Goal: Task Accomplishment & Management: Complete application form

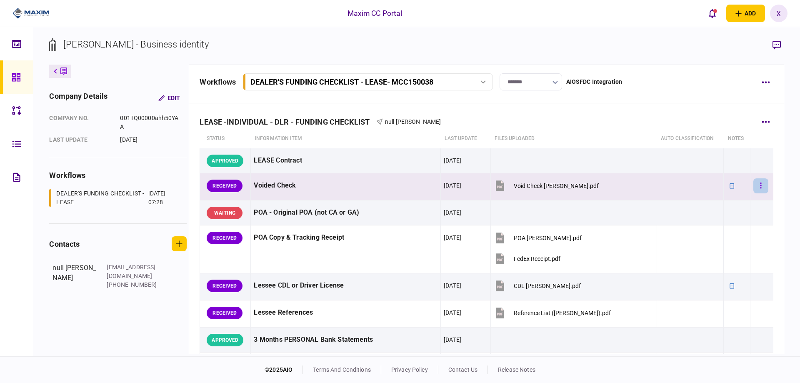
click at [759, 186] on button "button" at bounding box center [760, 185] width 15 height 15
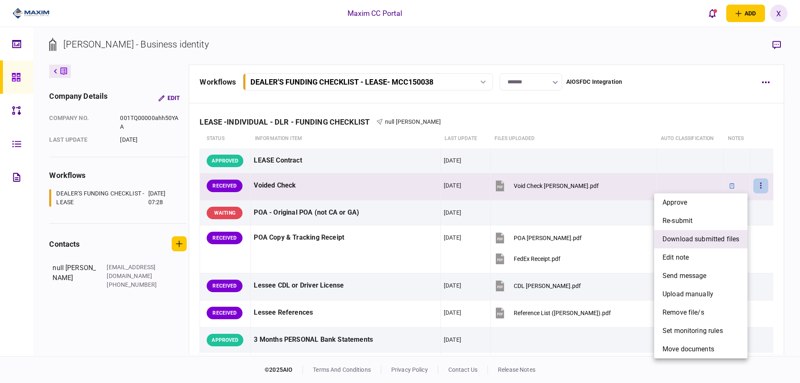
click at [720, 243] on span "download submitted files" at bounding box center [700, 239] width 77 height 10
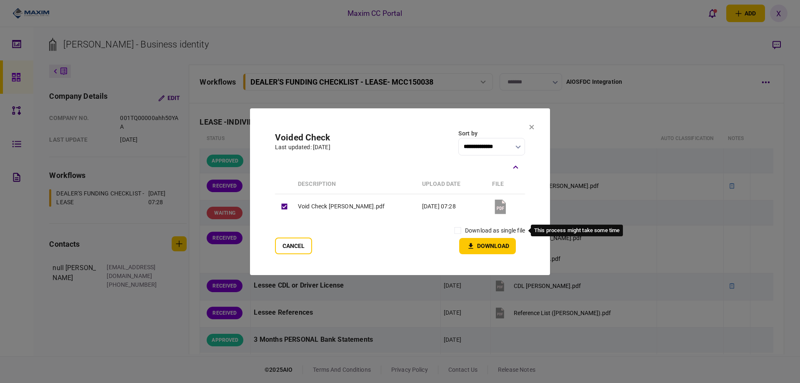
click at [476, 230] on label "download as single file" at bounding box center [495, 230] width 60 height 9
click at [470, 244] on icon "button" at bounding box center [471, 245] width 5 height 5
click at [528, 130] on section "**********" at bounding box center [400, 191] width 300 height 167
click at [531, 130] on button at bounding box center [531, 127] width 5 height 7
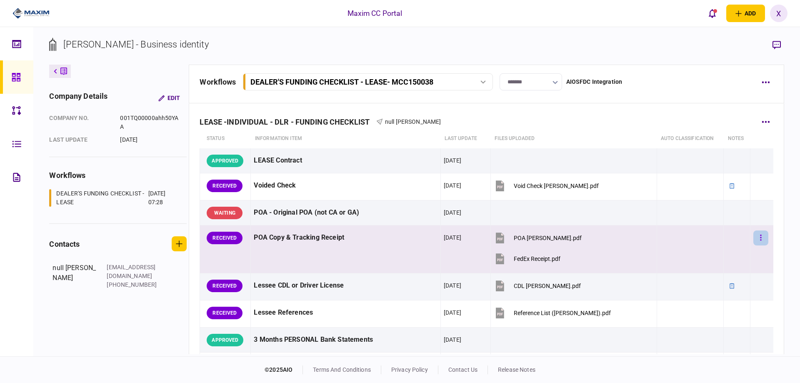
click at [760, 235] on icon "button" at bounding box center [761, 238] width 2 height 8
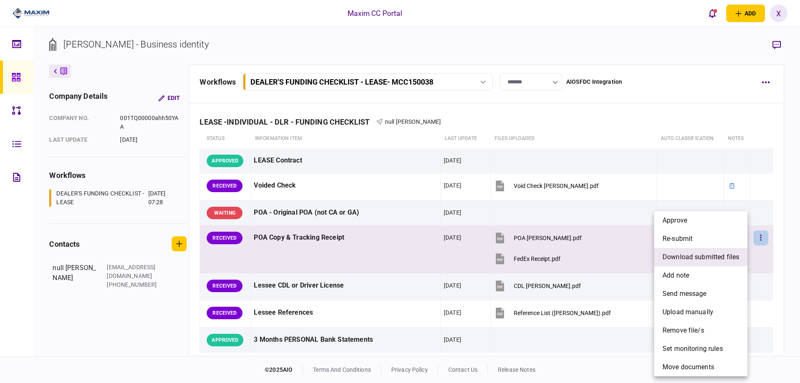
click at [709, 257] on span "download submitted files" at bounding box center [700, 257] width 77 height 10
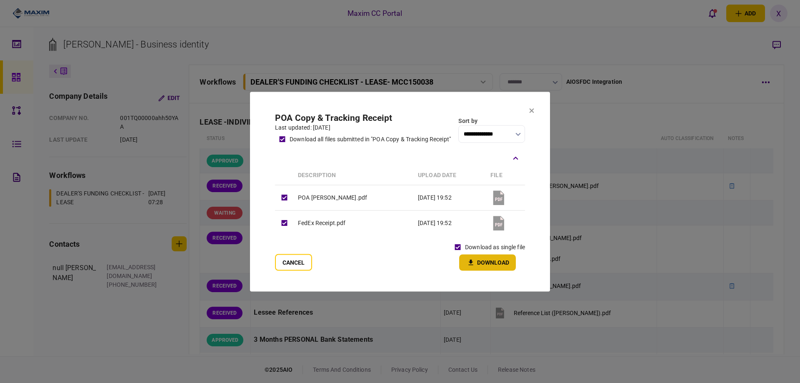
click at [474, 264] on icon "button" at bounding box center [471, 262] width 10 height 8
click at [297, 265] on button "Cancel" at bounding box center [293, 262] width 37 height 17
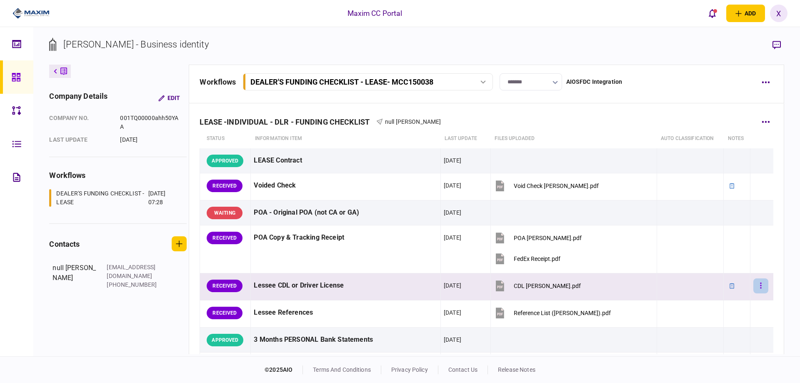
click at [756, 283] on button "button" at bounding box center [760, 285] width 15 height 15
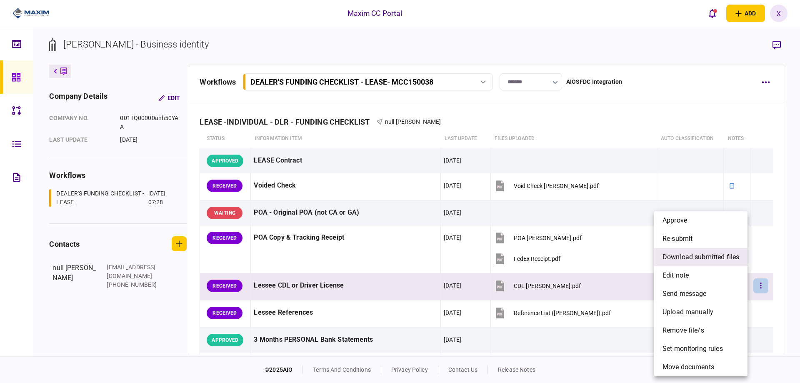
click at [726, 255] on span "download submitted files" at bounding box center [700, 257] width 77 height 10
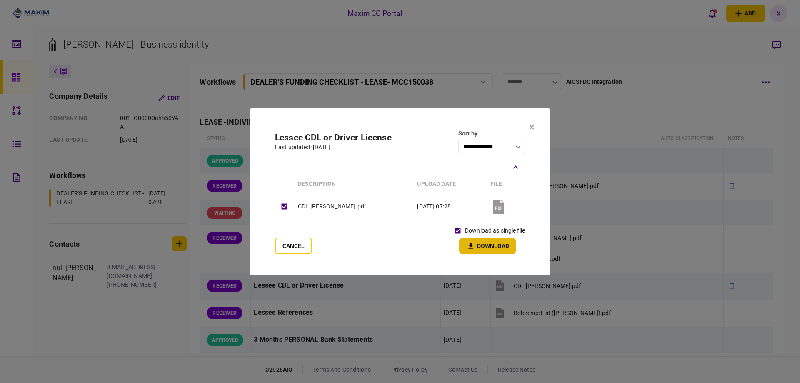
click at [467, 245] on icon "button" at bounding box center [471, 246] width 10 height 8
click at [530, 121] on section "**********" at bounding box center [400, 191] width 300 height 167
click at [529, 123] on section "**********" at bounding box center [400, 191] width 300 height 167
click at [530, 125] on icon at bounding box center [531, 127] width 5 height 5
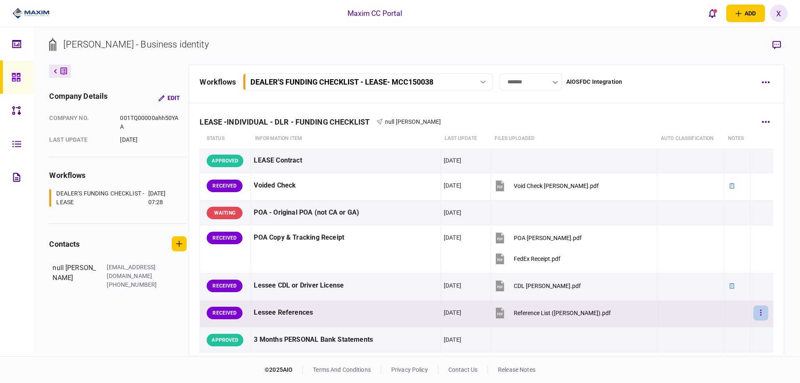
click at [760, 315] on icon "button" at bounding box center [761, 313] width 2 height 8
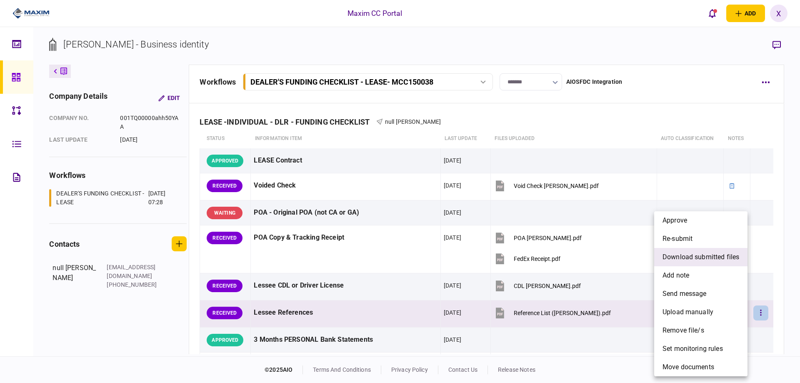
click at [722, 252] on span "download submitted files" at bounding box center [700, 257] width 77 height 10
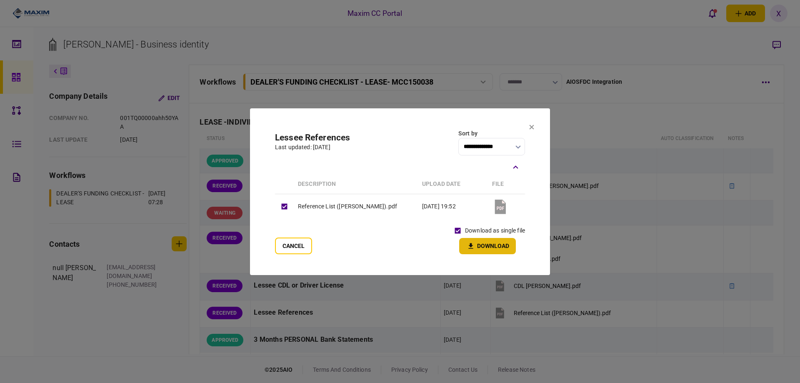
click at [470, 242] on icon "button" at bounding box center [471, 246] width 10 height 8
click at [531, 126] on icon at bounding box center [531, 127] width 5 height 5
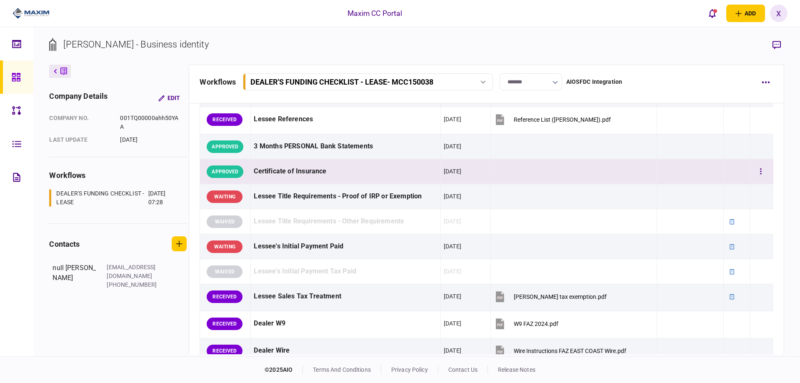
scroll to position [208, 0]
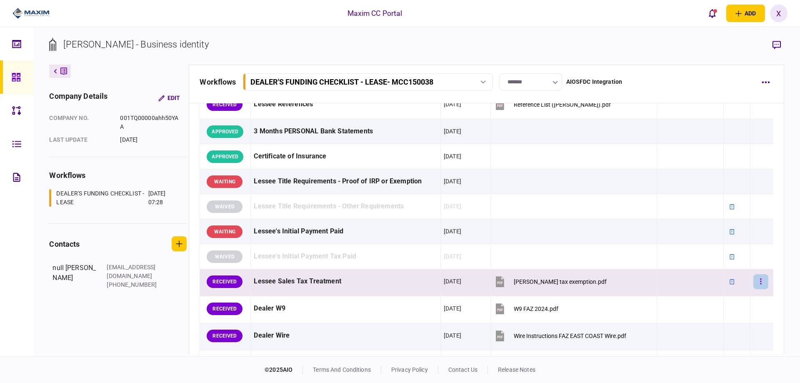
click at [753, 280] on button "button" at bounding box center [760, 281] width 15 height 15
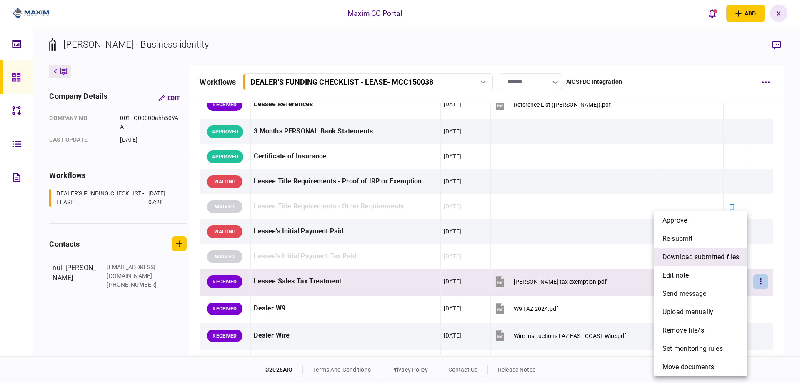
click at [727, 261] on span "download submitted files" at bounding box center [700, 257] width 77 height 10
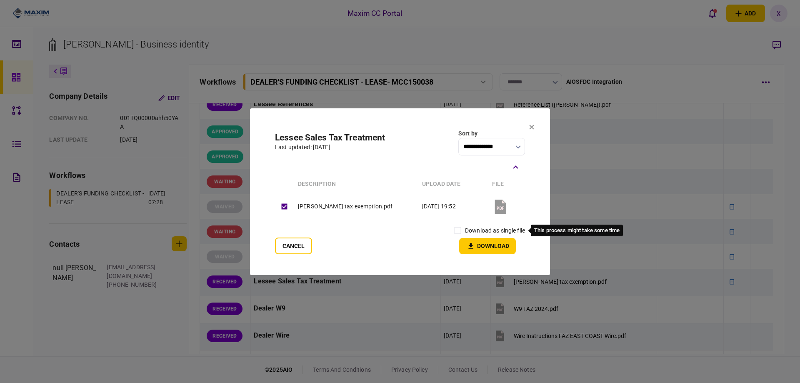
click at [491, 232] on label "download as single file" at bounding box center [495, 230] width 60 height 9
click at [469, 245] on icon "button" at bounding box center [471, 245] width 5 height 5
click at [532, 126] on icon at bounding box center [531, 127] width 5 height 5
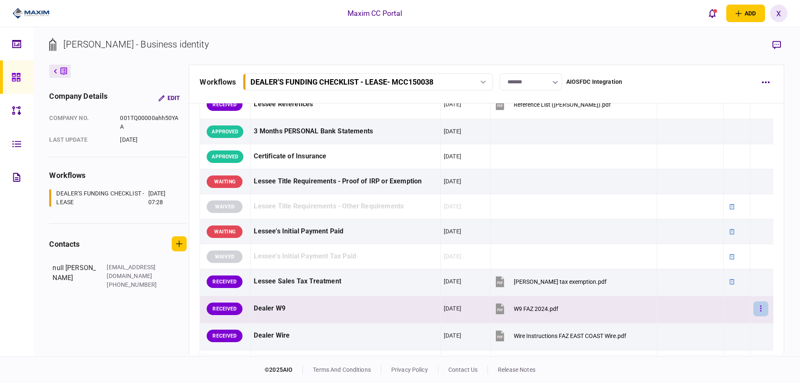
click at [760, 309] on icon "button" at bounding box center [760, 308] width 1 height 6
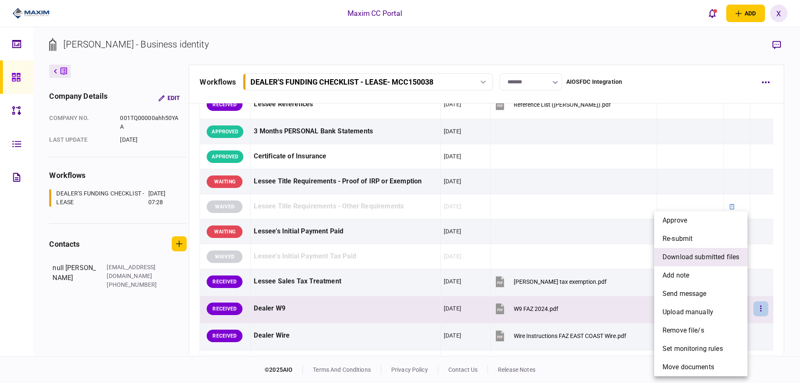
click at [703, 256] on span "download submitted files" at bounding box center [700, 257] width 77 height 10
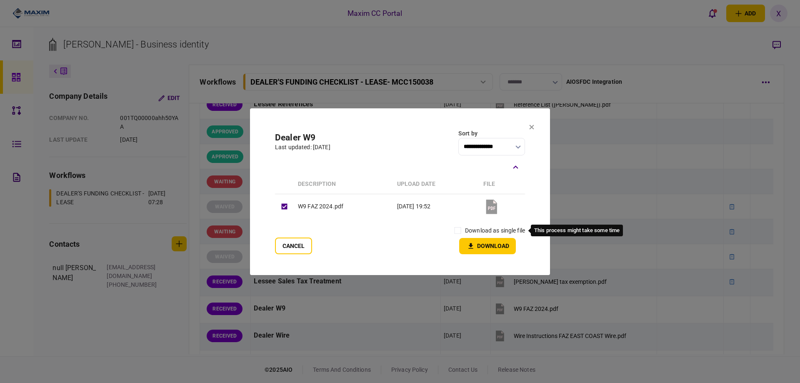
click at [492, 229] on label "download as single file" at bounding box center [495, 230] width 60 height 9
click at [480, 248] on button "Download" at bounding box center [487, 246] width 57 height 16
click at [533, 127] on icon at bounding box center [531, 127] width 5 height 5
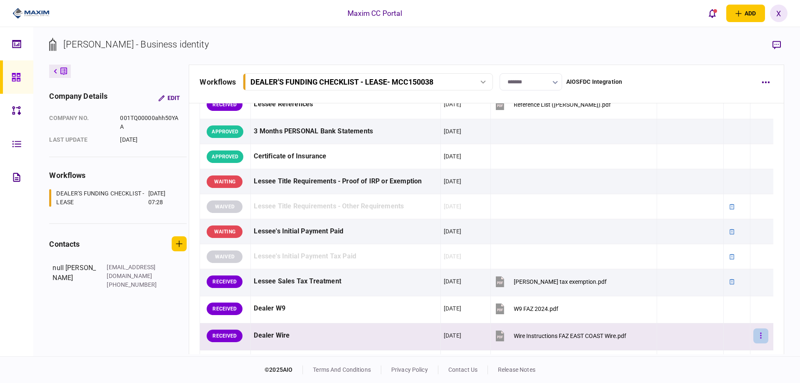
click at [760, 335] on button "button" at bounding box center [760, 335] width 15 height 15
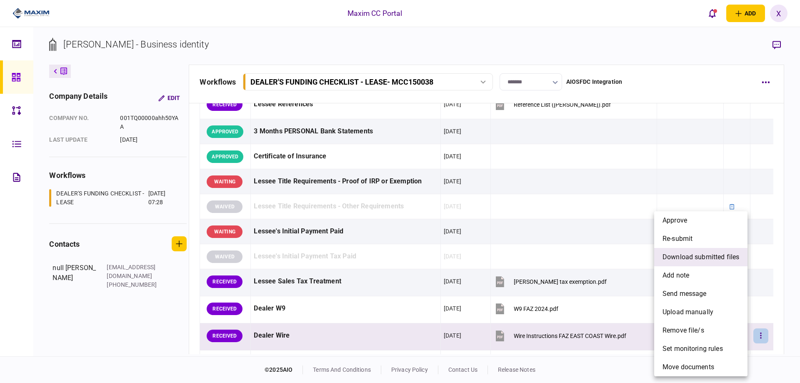
click at [701, 260] on span "download submitted files" at bounding box center [700, 257] width 77 height 10
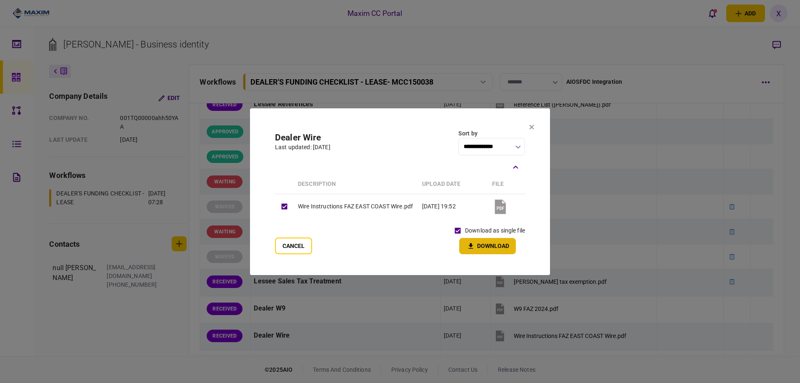
click at [467, 240] on button "Download" at bounding box center [487, 246] width 57 height 16
click at [530, 127] on icon at bounding box center [531, 127] width 5 height 5
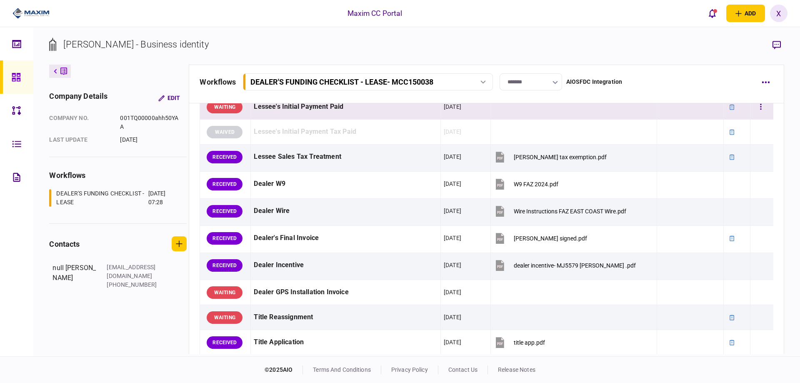
scroll to position [333, 0]
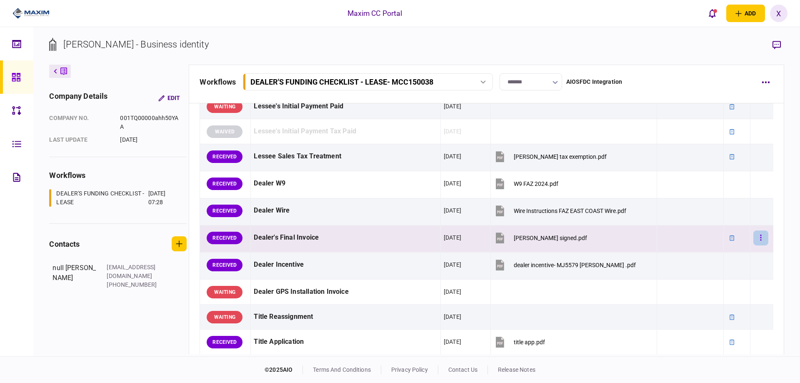
click at [753, 237] on button "button" at bounding box center [760, 237] width 15 height 15
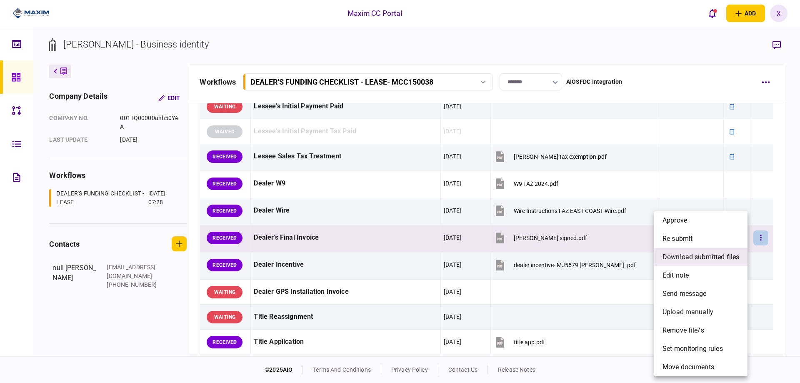
click at [714, 261] on span "download submitted files" at bounding box center [700, 257] width 77 height 10
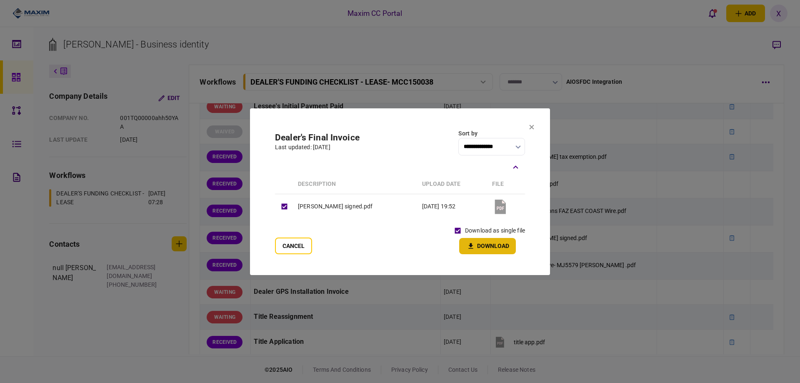
click at [477, 247] on button "Download" at bounding box center [487, 246] width 57 height 16
click at [534, 129] on section "**********" at bounding box center [400, 191] width 300 height 167
click at [530, 127] on icon at bounding box center [531, 127] width 5 height 5
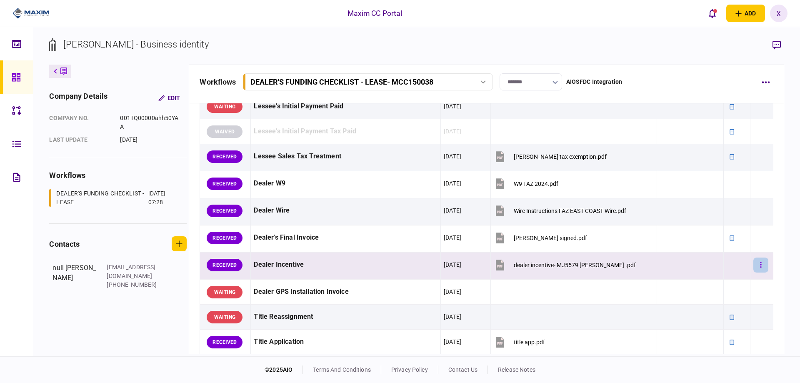
click at [758, 262] on button "button" at bounding box center [760, 264] width 15 height 15
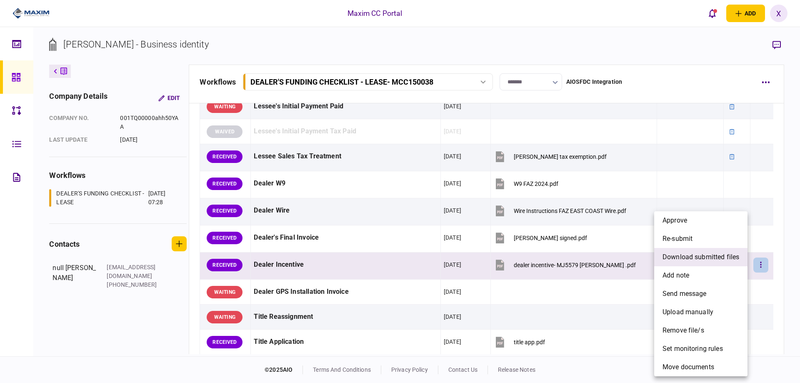
click at [722, 257] on span "download submitted files" at bounding box center [700, 257] width 77 height 10
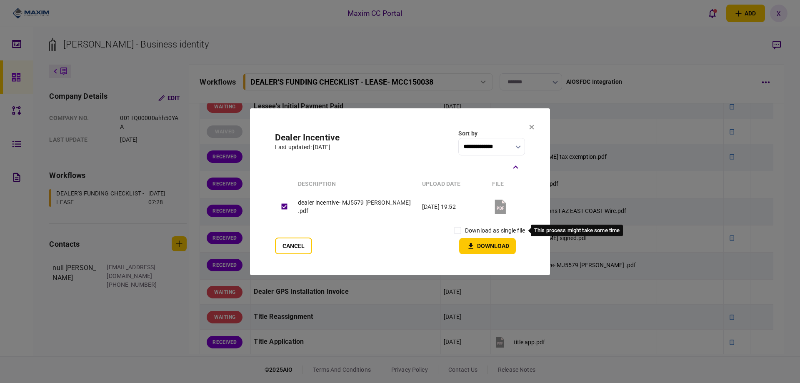
click at [484, 232] on label "download as single file" at bounding box center [495, 230] width 60 height 9
click at [481, 247] on button "Download" at bounding box center [487, 246] width 57 height 16
click at [531, 126] on icon at bounding box center [531, 127] width 5 height 5
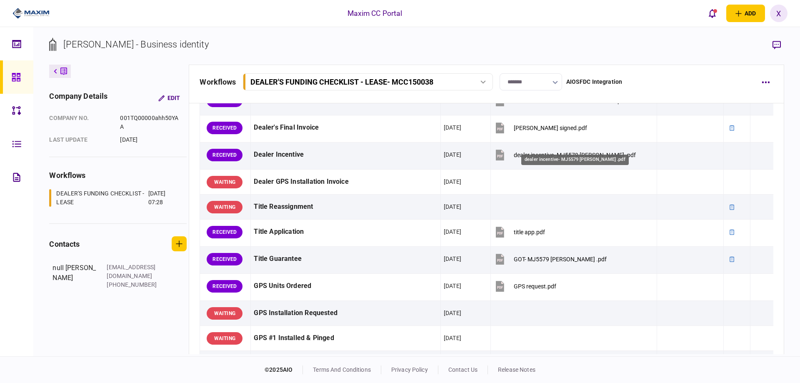
scroll to position [458, 0]
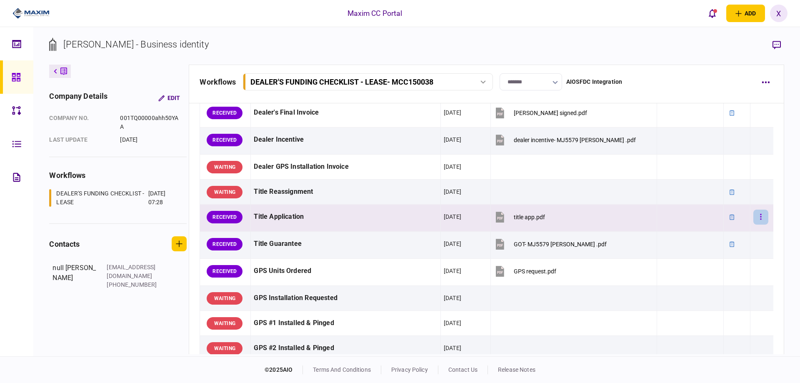
click at [760, 217] on icon "button" at bounding box center [760, 217] width 1 height 6
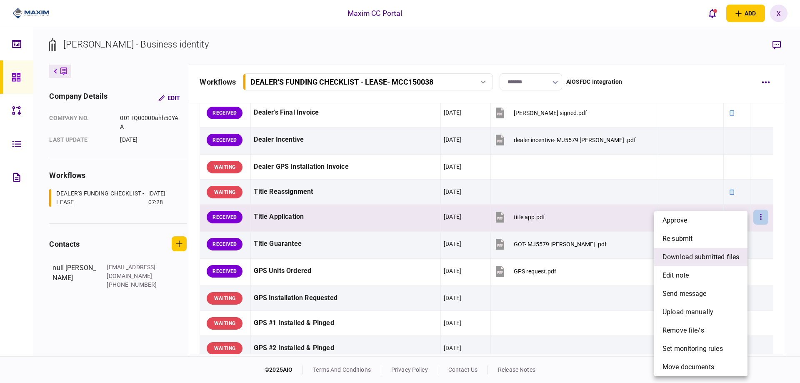
click at [720, 258] on span "download submitted files" at bounding box center [700, 257] width 77 height 10
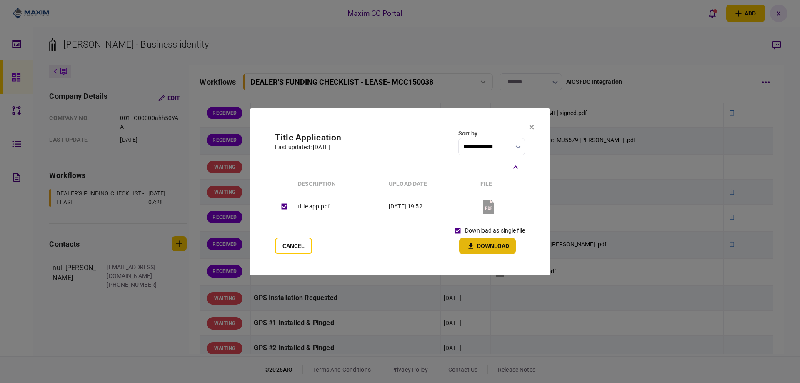
click at [473, 239] on button "Download" at bounding box center [487, 246] width 57 height 16
click at [531, 125] on icon at bounding box center [531, 127] width 5 height 5
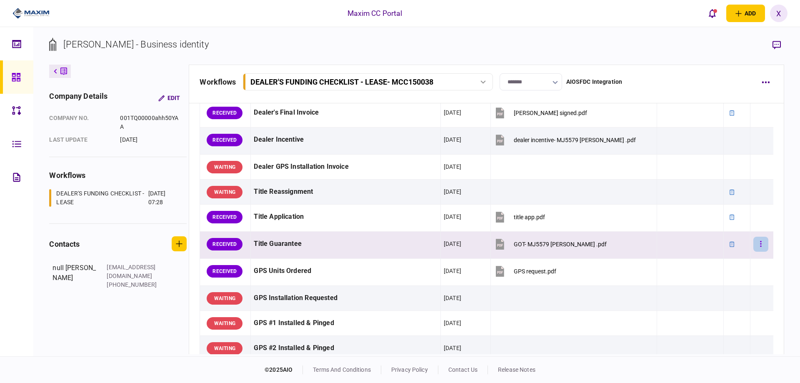
click at [753, 242] on button "button" at bounding box center [760, 244] width 15 height 15
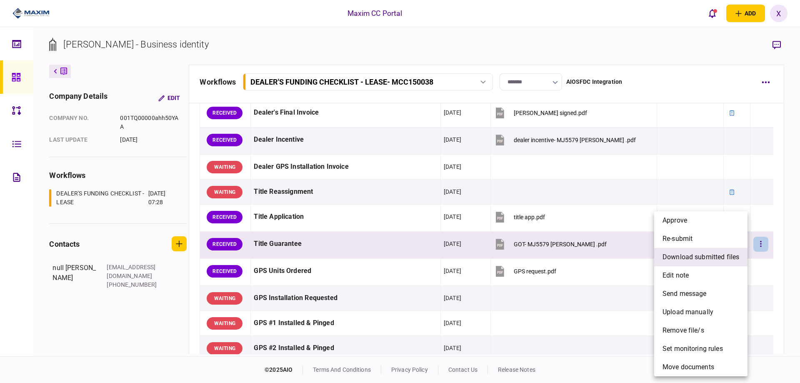
click at [706, 260] on span "download submitted files" at bounding box center [700, 257] width 77 height 10
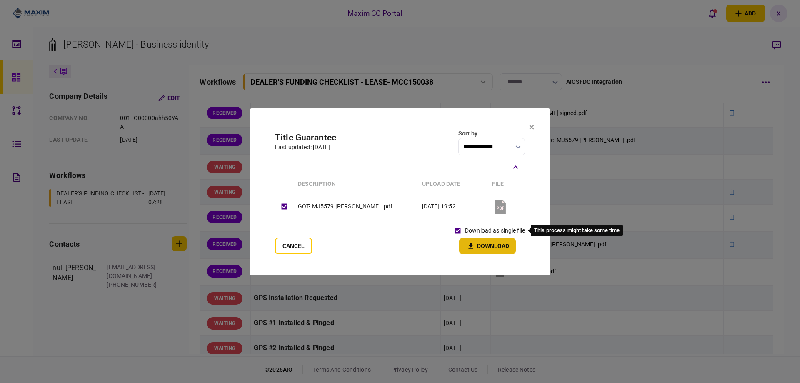
click at [467, 241] on button "Download" at bounding box center [487, 246] width 57 height 16
click at [529, 125] on icon at bounding box center [531, 127] width 5 height 5
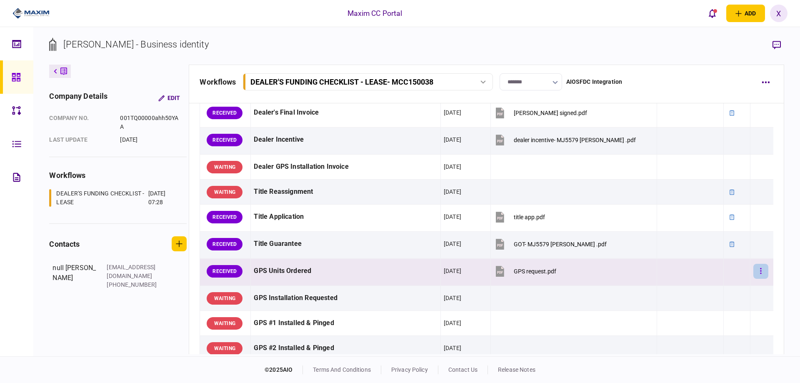
click at [753, 273] on button "button" at bounding box center [760, 271] width 15 height 15
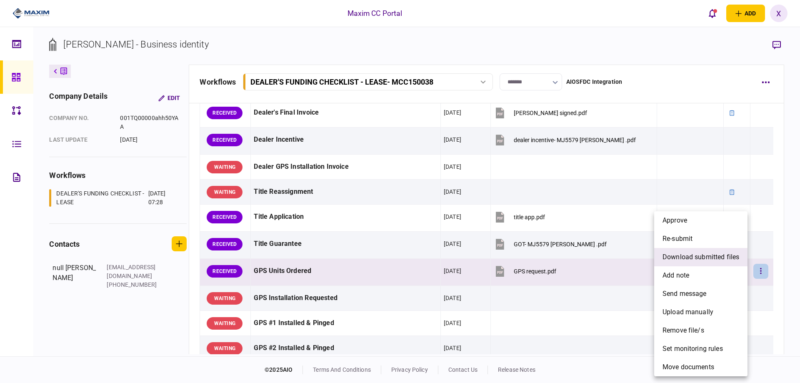
click at [727, 262] on li "download submitted files" at bounding box center [700, 257] width 93 height 18
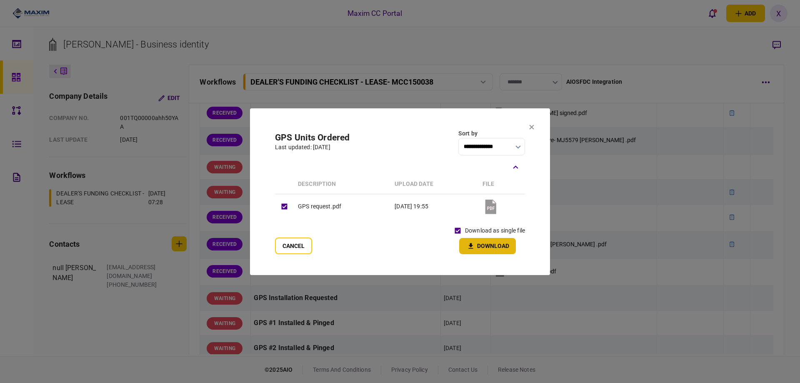
click at [469, 242] on icon "button" at bounding box center [471, 246] width 10 height 8
click at [530, 125] on icon at bounding box center [531, 127] width 5 height 5
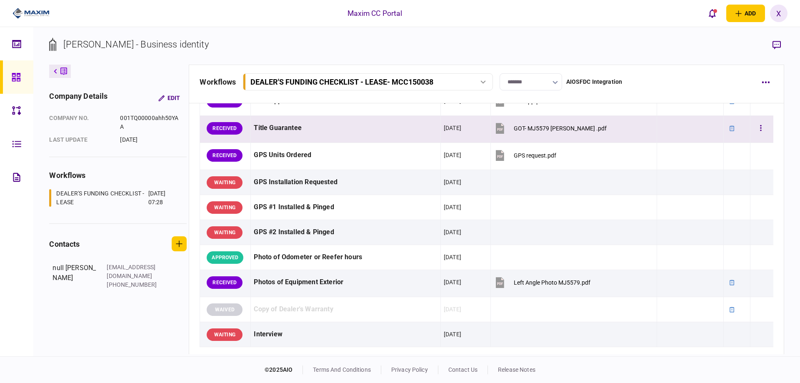
scroll to position [625, 0]
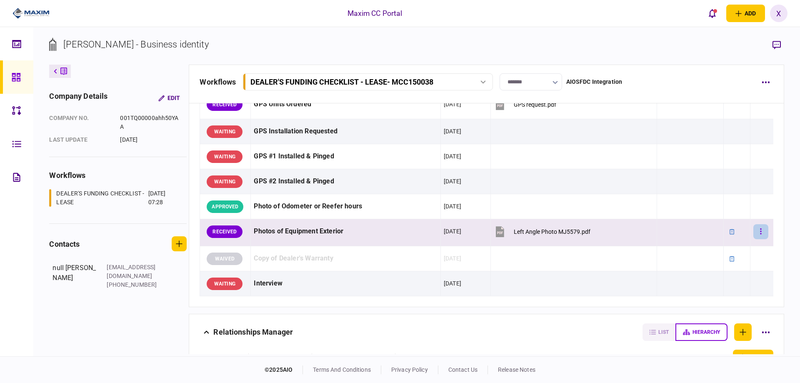
click at [760, 233] on icon "button" at bounding box center [761, 231] width 2 height 8
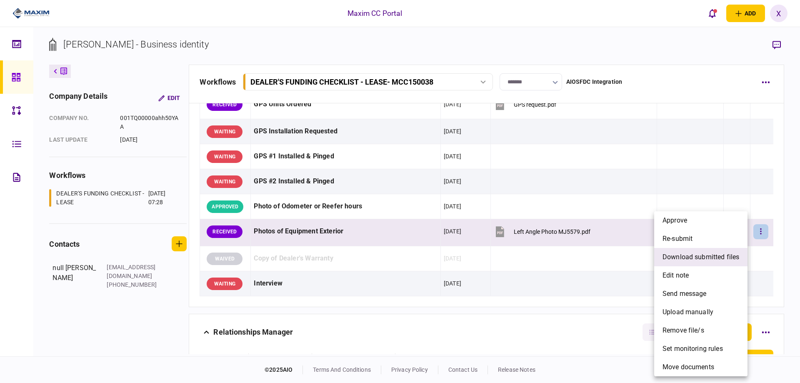
click at [712, 264] on li "download submitted files" at bounding box center [700, 257] width 93 height 18
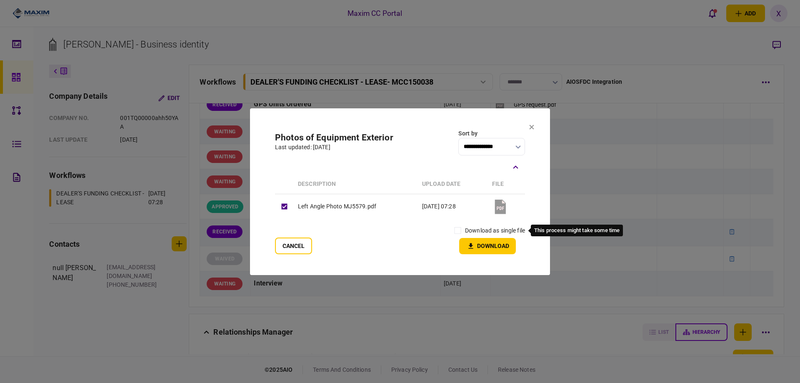
click at [474, 232] on label "download as single file" at bounding box center [495, 230] width 60 height 9
click at [471, 242] on icon "button" at bounding box center [471, 246] width 10 height 8
click at [534, 126] on icon at bounding box center [531, 127] width 5 height 5
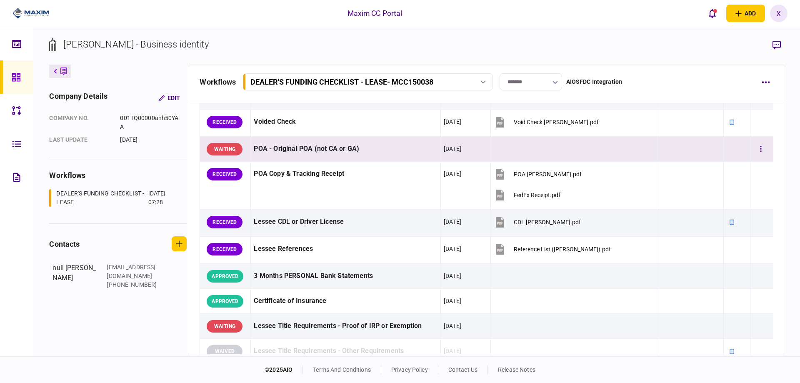
scroll to position [0, 0]
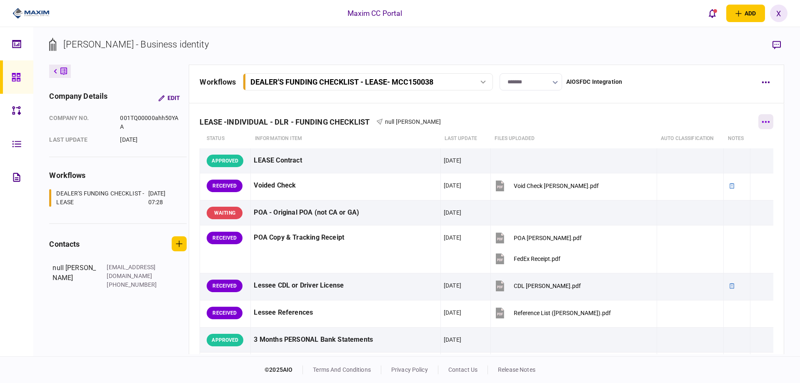
click at [765, 122] on button "button" at bounding box center [765, 121] width 15 height 15
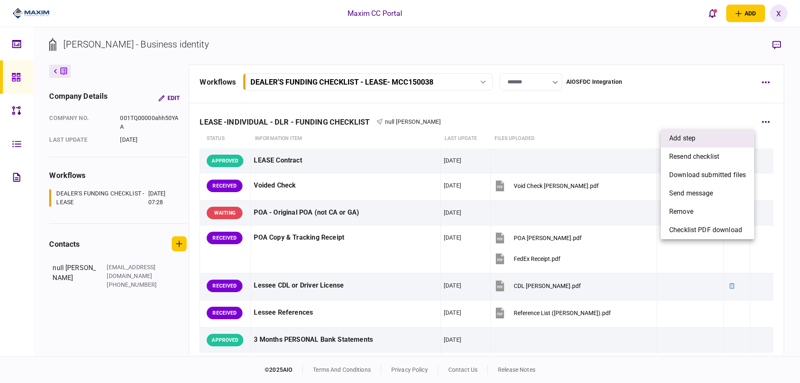
click at [743, 134] on li "add step" at bounding box center [707, 138] width 93 height 18
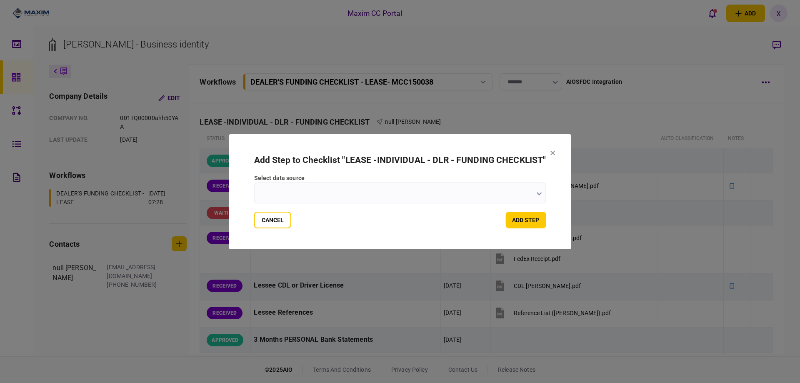
click at [356, 190] on input "select data source" at bounding box center [400, 192] width 292 height 21
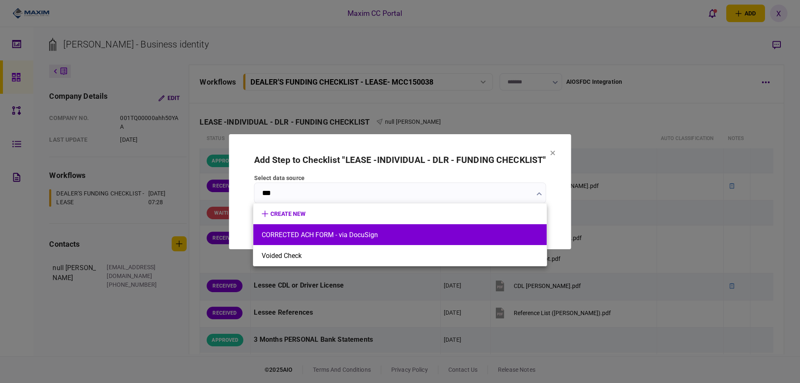
click at [371, 241] on li "CORRECTED ACH FORM - via DocuSign" at bounding box center [399, 234] width 293 height 21
type input "**********"
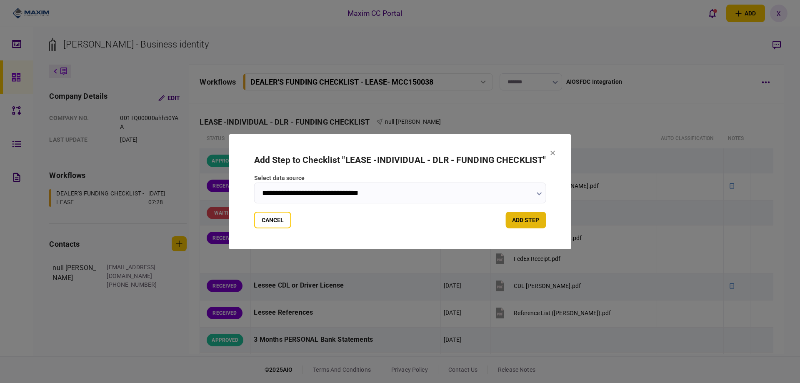
click at [536, 225] on button "add step" at bounding box center [525, 220] width 40 height 17
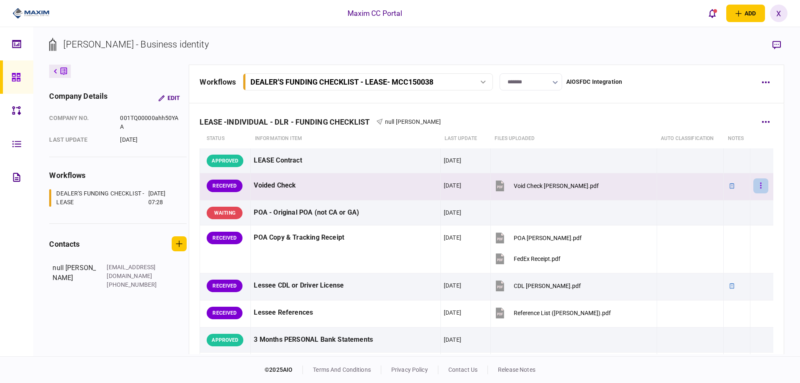
click at [757, 188] on button "button" at bounding box center [760, 185] width 15 height 15
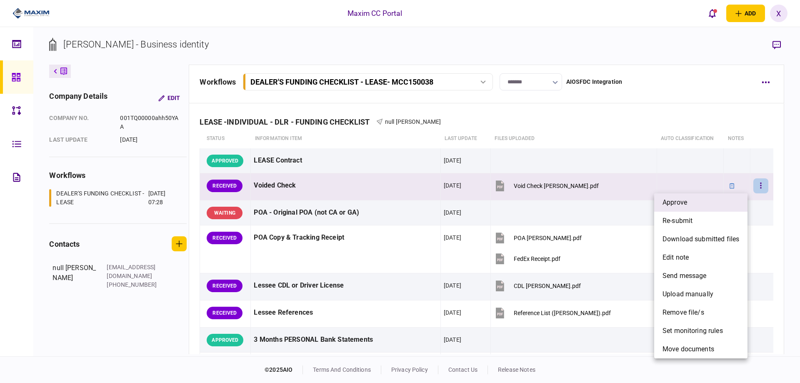
click at [734, 201] on li "approve" at bounding box center [700, 202] width 93 height 18
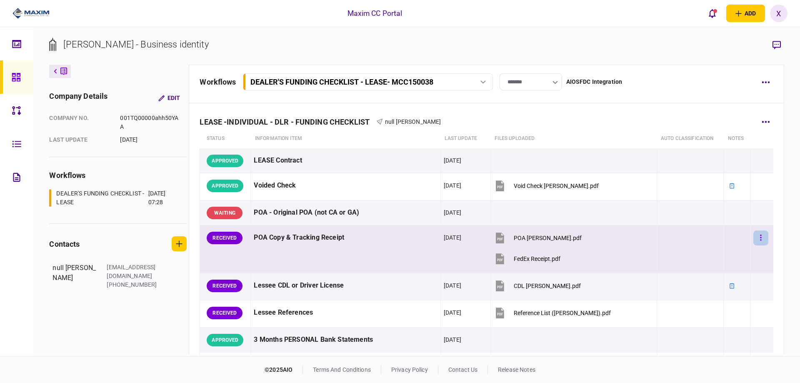
click at [757, 243] on button "button" at bounding box center [760, 237] width 15 height 15
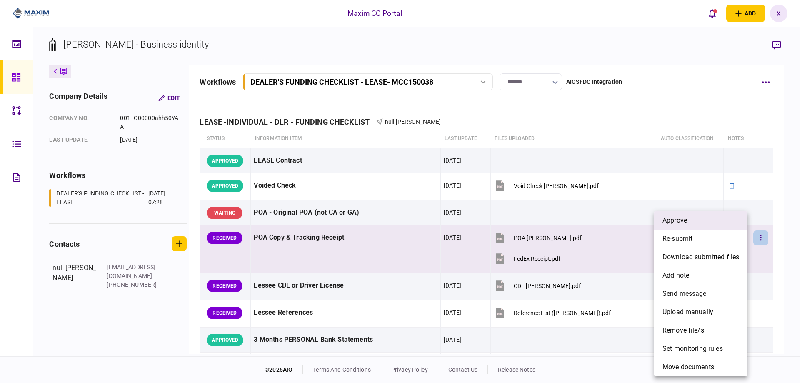
click at [700, 225] on li "approve" at bounding box center [700, 220] width 93 height 18
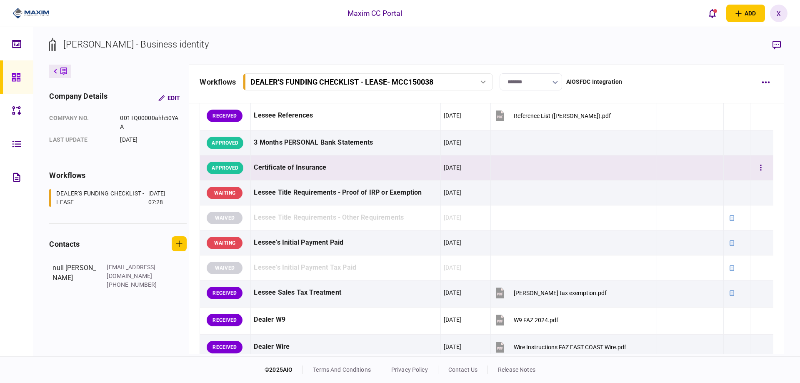
scroll to position [208, 0]
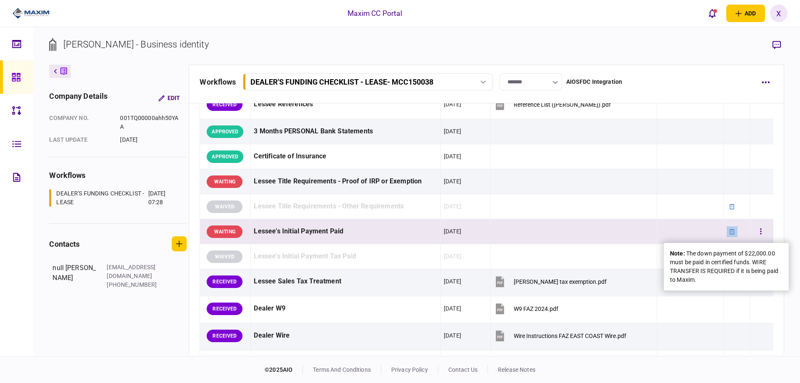
click at [729, 232] on icon at bounding box center [732, 232] width 6 height 6
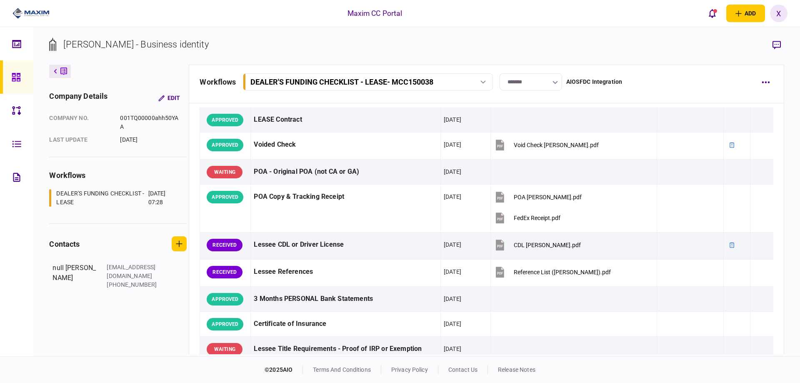
scroll to position [0, 0]
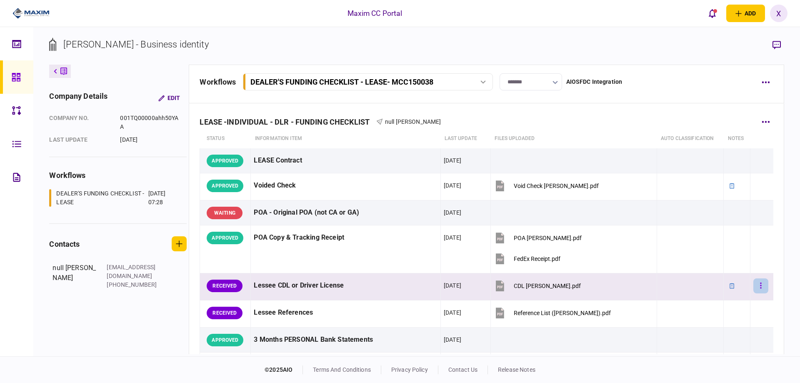
click at [756, 288] on button "button" at bounding box center [760, 285] width 15 height 15
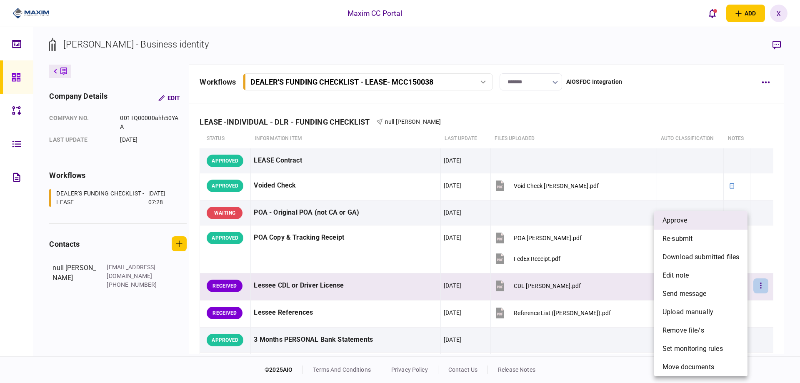
click at [719, 223] on li "approve" at bounding box center [700, 220] width 93 height 18
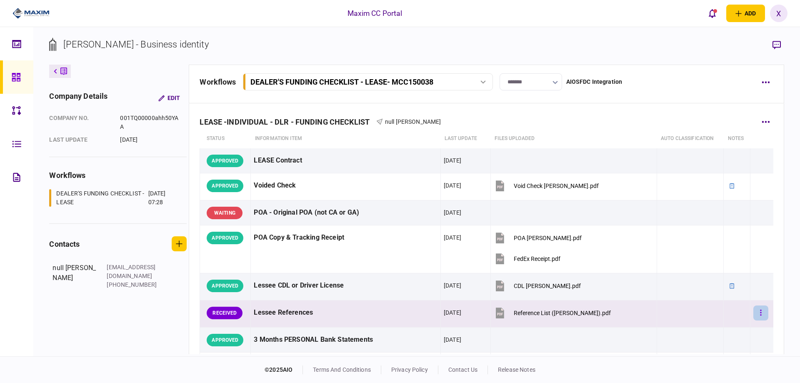
click at [756, 316] on button "button" at bounding box center [760, 312] width 15 height 15
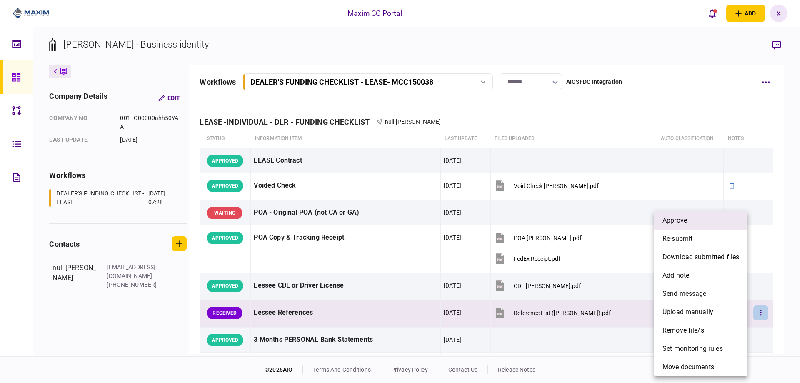
click at [703, 217] on li "approve" at bounding box center [700, 220] width 93 height 18
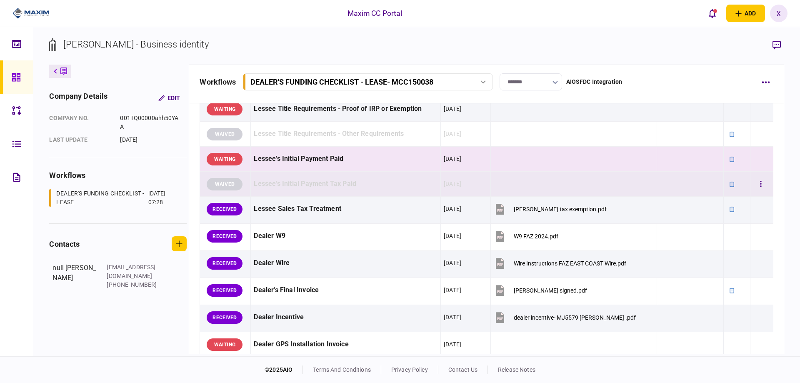
scroll to position [292, 0]
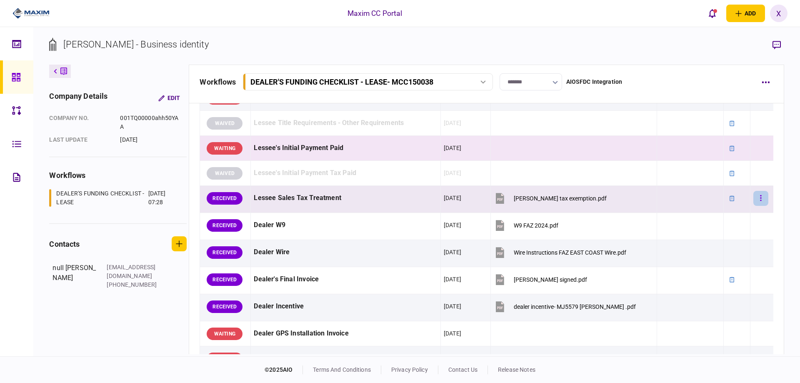
click at [753, 198] on button "button" at bounding box center [760, 198] width 15 height 15
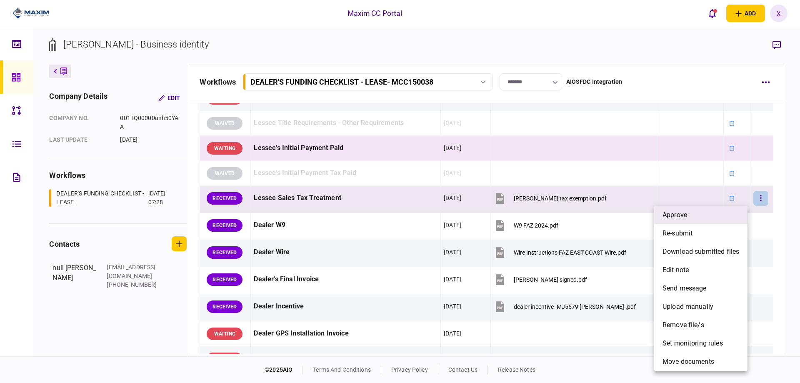
click at [739, 213] on li "approve" at bounding box center [700, 215] width 93 height 18
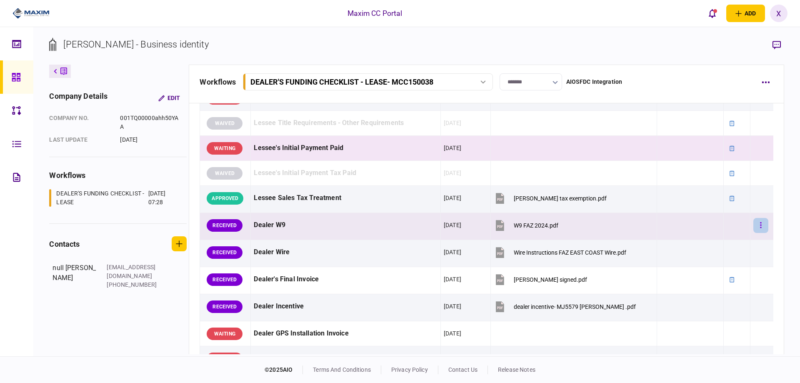
drag, startPoint x: 747, startPoint y: 230, endPoint x: 752, endPoint y: 227, distance: 5.0
click at [753, 227] on button "button" at bounding box center [760, 225] width 15 height 15
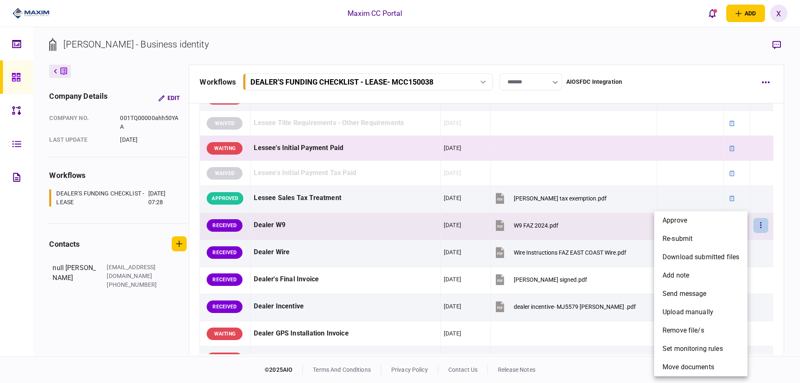
click at [731, 223] on li "approve" at bounding box center [700, 220] width 93 height 18
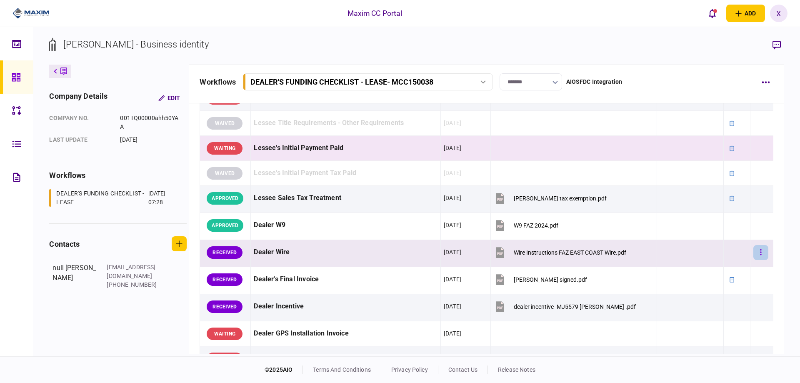
click at [757, 250] on button "button" at bounding box center [760, 252] width 15 height 15
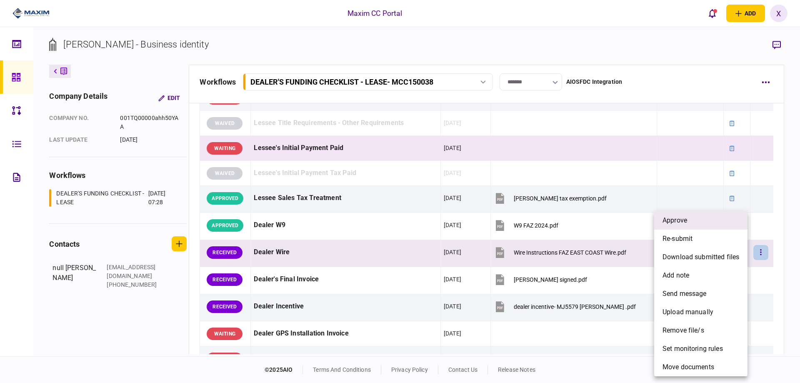
click at [694, 222] on li "approve" at bounding box center [700, 220] width 93 height 18
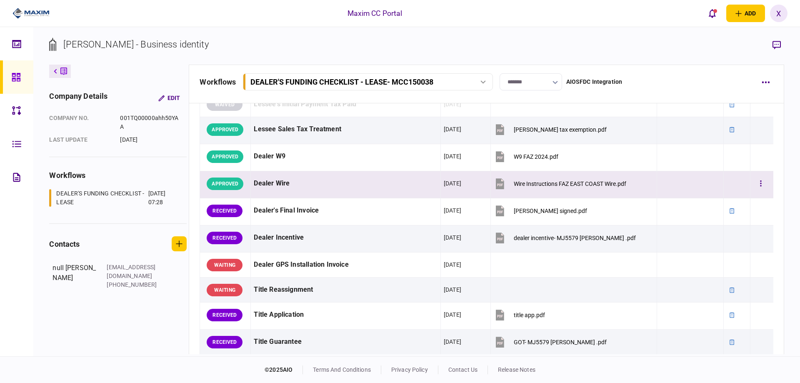
scroll to position [417, 0]
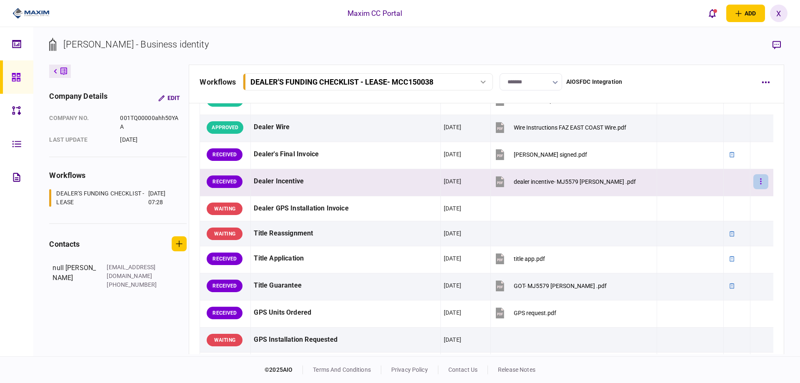
click at [753, 182] on button "button" at bounding box center [760, 181] width 15 height 15
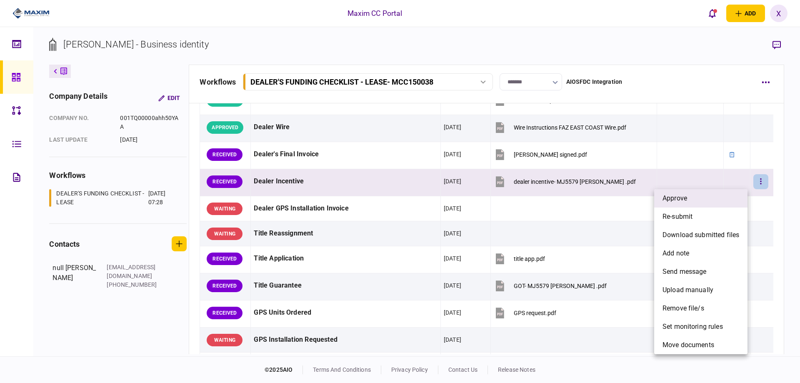
click at [736, 200] on li "approve" at bounding box center [700, 198] width 93 height 18
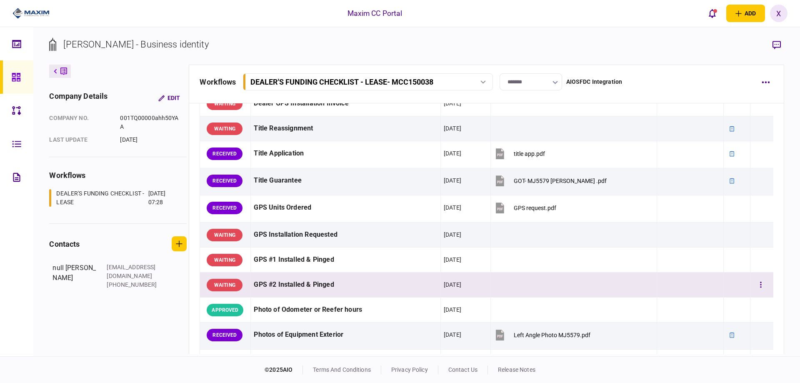
scroll to position [708, 0]
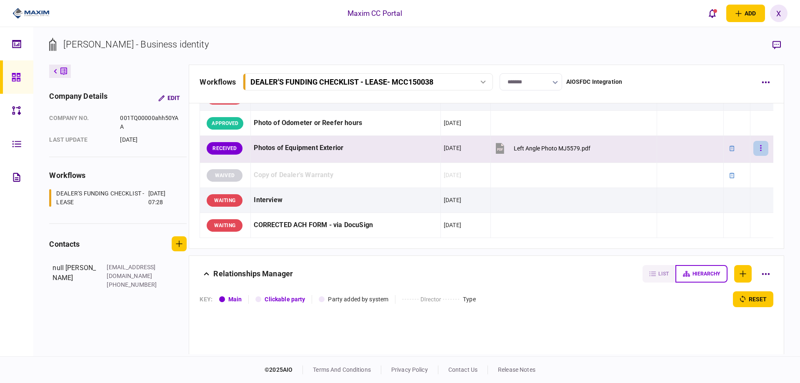
click at [760, 147] on icon "button" at bounding box center [761, 148] width 2 height 8
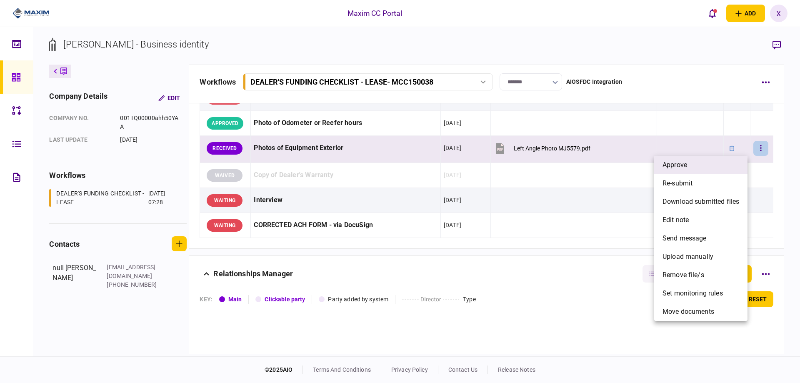
click at [717, 168] on li "approve" at bounding box center [700, 165] width 93 height 18
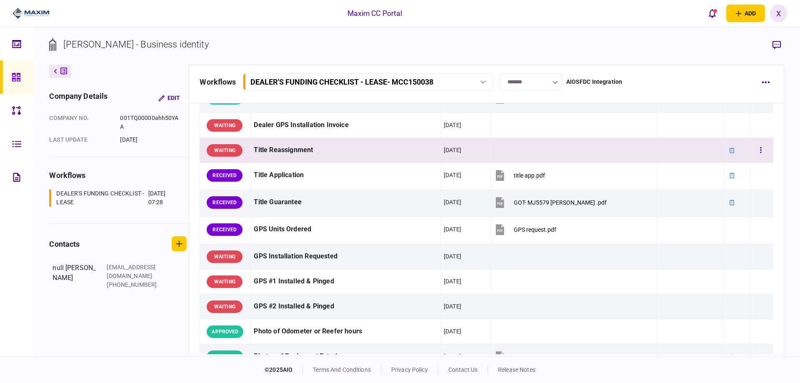
scroll to position [375, 0]
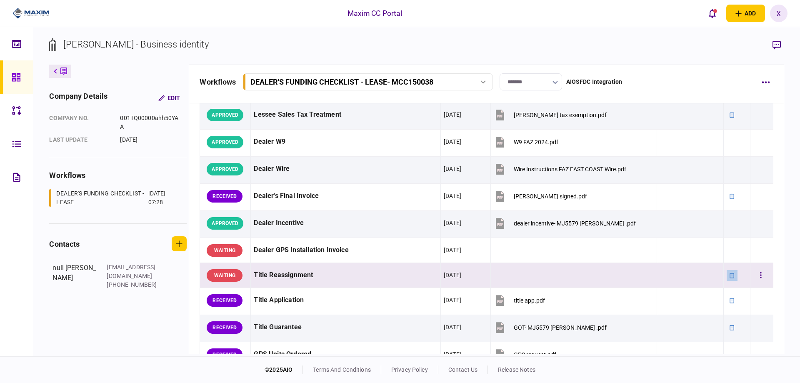
click at [729, 273] on icon at bounding box center [732, 275] width 6 height 6
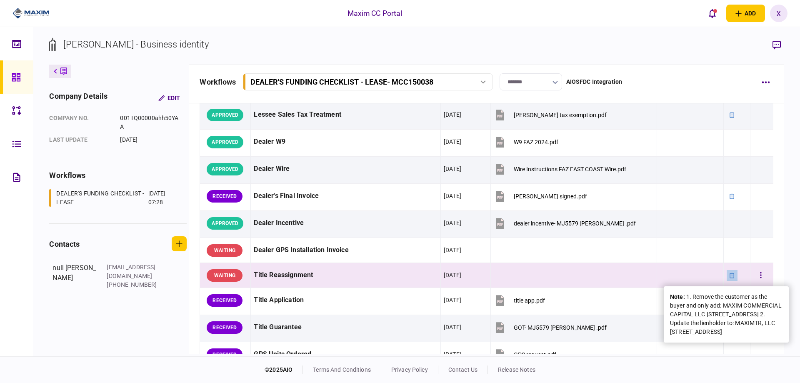
scroll to position [417, 0]
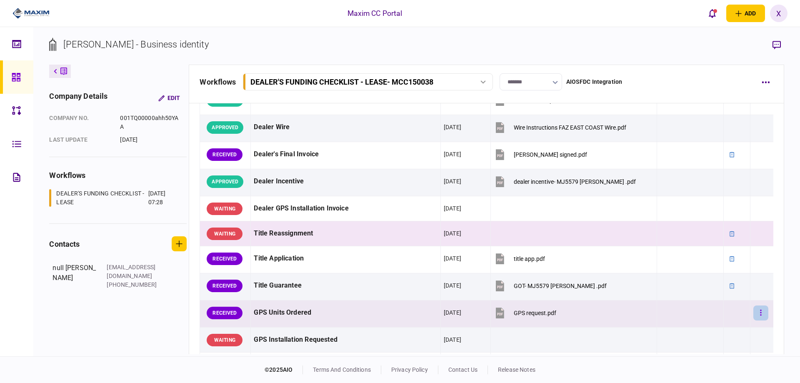
click at [759, 315] on button "button" at bounding box center [760, 312] width 15 height 15
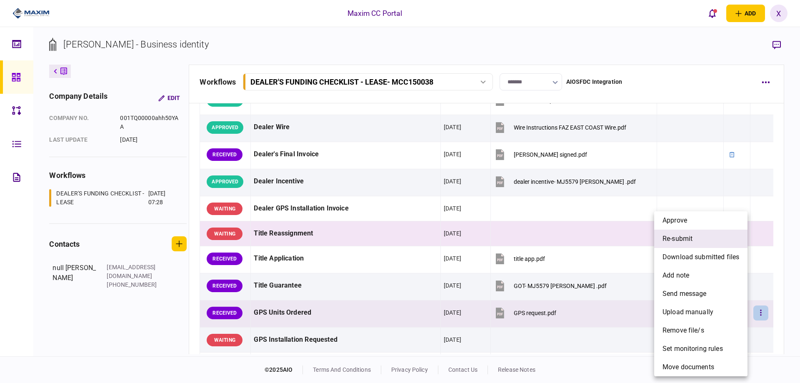
click at [731, 237] on li "re-submit" at bounding box center [700, 239] width 93 height 18
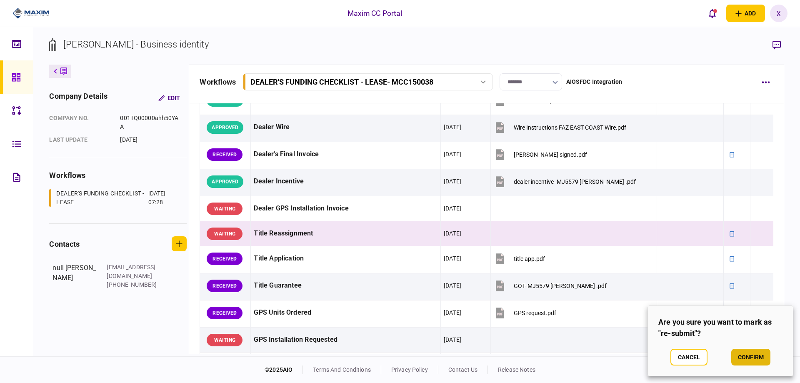
click at [744, 356] on button "confirm" at bounding box center [750, 357] width 39 height 17
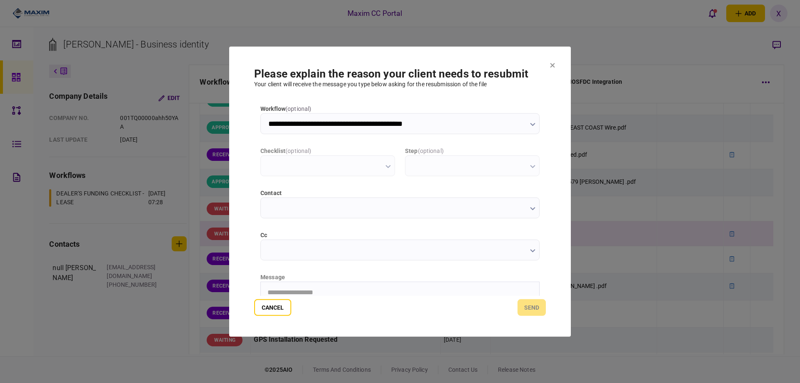
scroll to position [0, 0]
type input "**********"
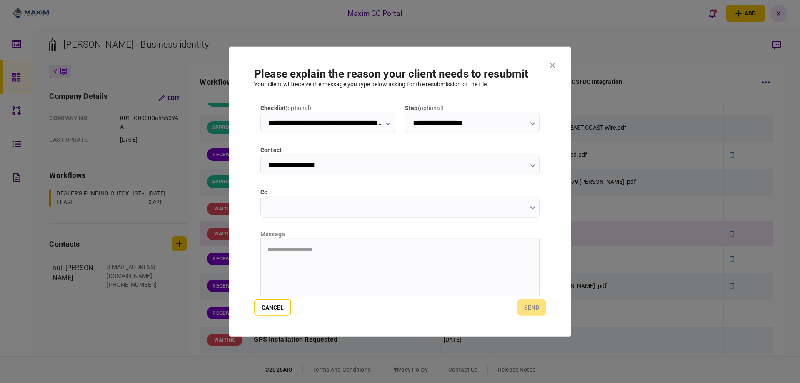
scroll to position [83, 0]
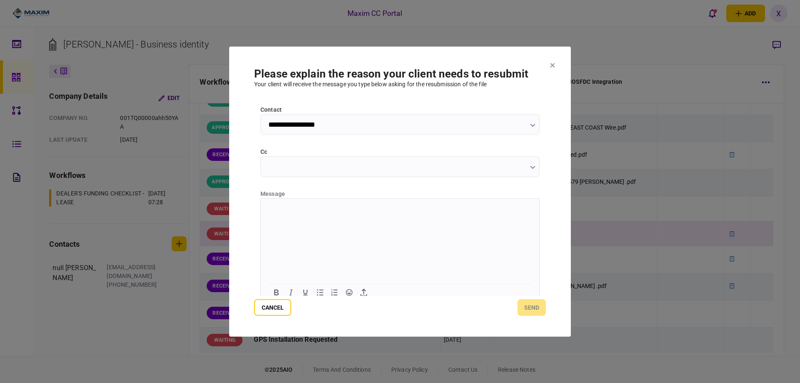
click at [329, 219] on html at bounding box center [400, 208] width 278 height 20
click at [537, 310] on button "send" at bounding box center [531, 307] width 28 height 17
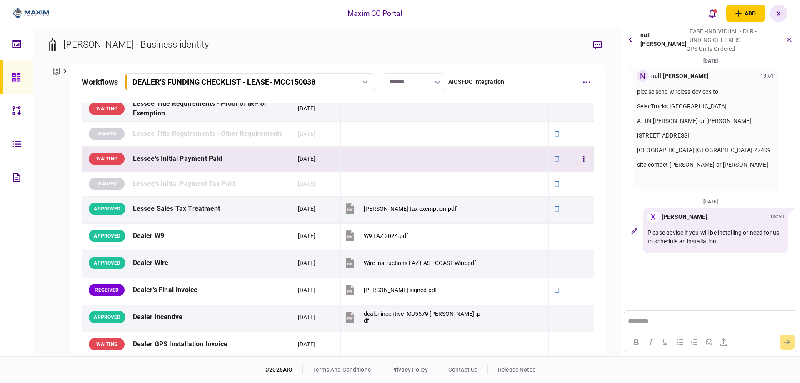
scroll to position [375, 0]
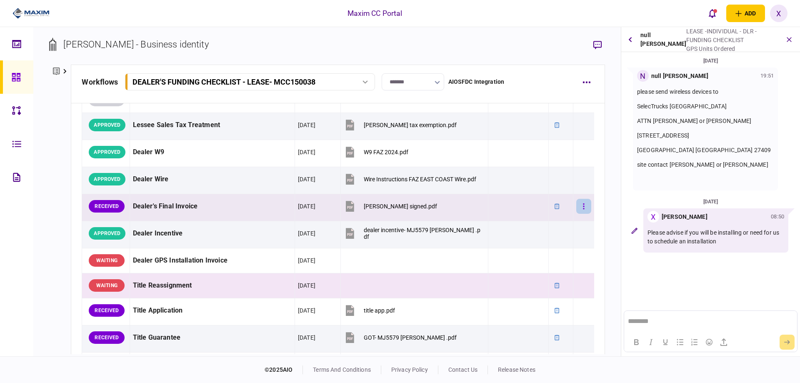
click at [585, 207] on button "button" at bounding box center [583, 206] width 15 height 15
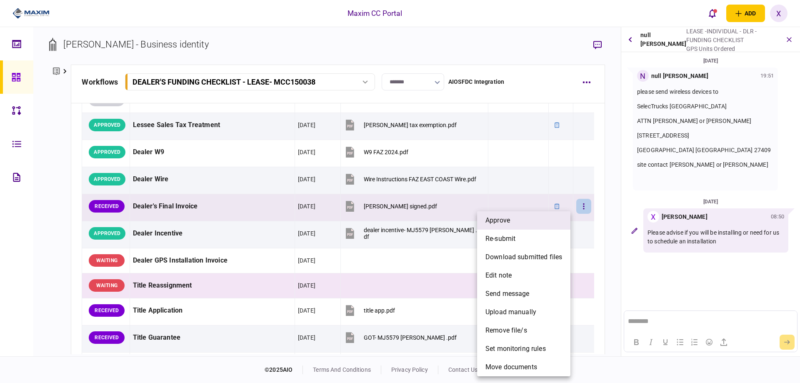
click at [509, 221] on span "approve" at bounding box center [497, 220] width 25 height 10
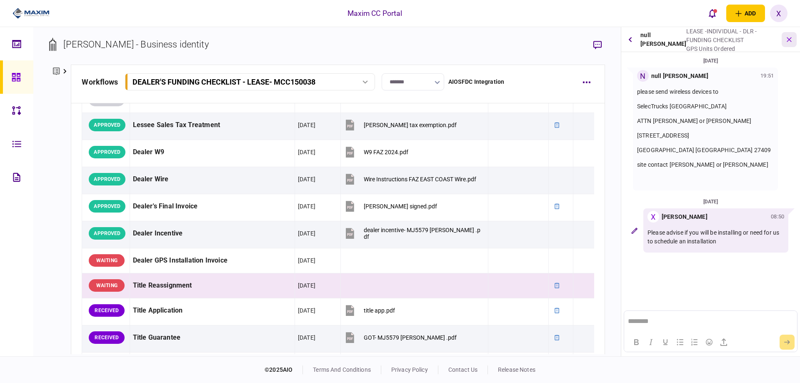
click at [787, 42] on button "button" at bounding box center [789, 39] width 15 height 15
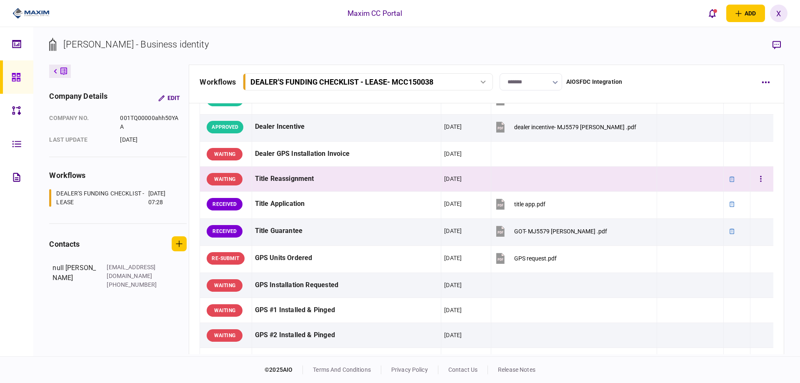
scroll to position [490, 0]
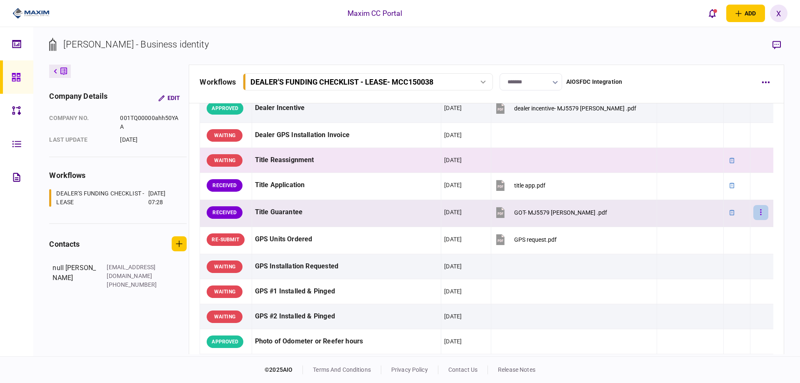
click at [760, 215] on icon "button" at bounding box center [761, 212] width 2 height 8
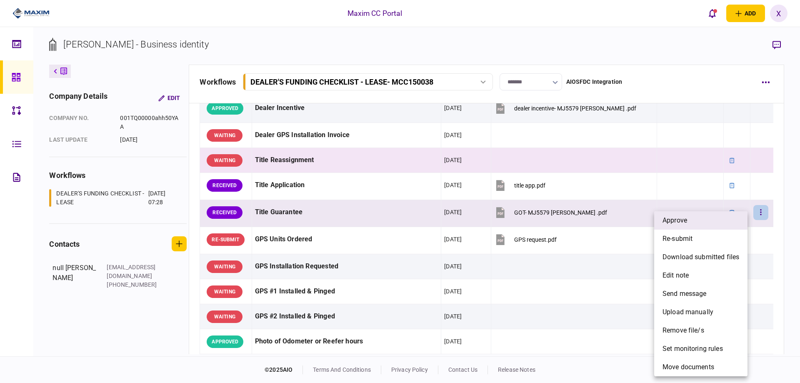
click at [727, 218] on li "approve" at bounding box center [700, 220] width 93 height 18
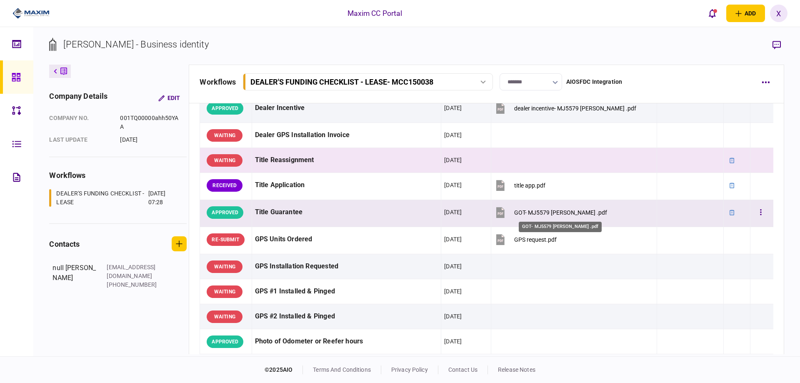
click at [533, 211] on div "GOT- MJ5579 Linda Meeks .pdf" at bounding box center [560, 212] width 93 height 7
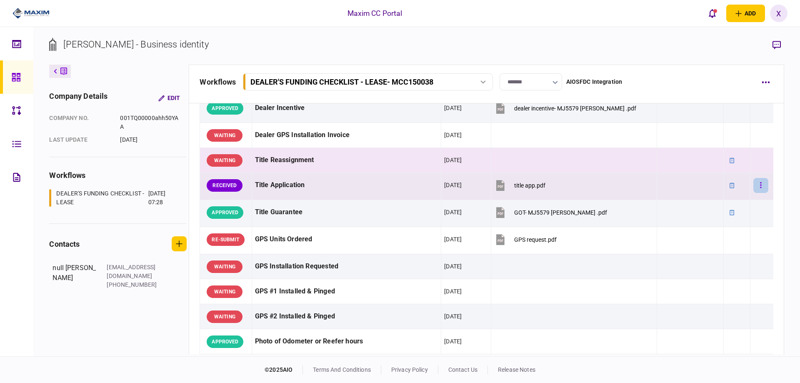
click at [753, 186] on button "button" at bounding box center [760, 185] width 15 height 15
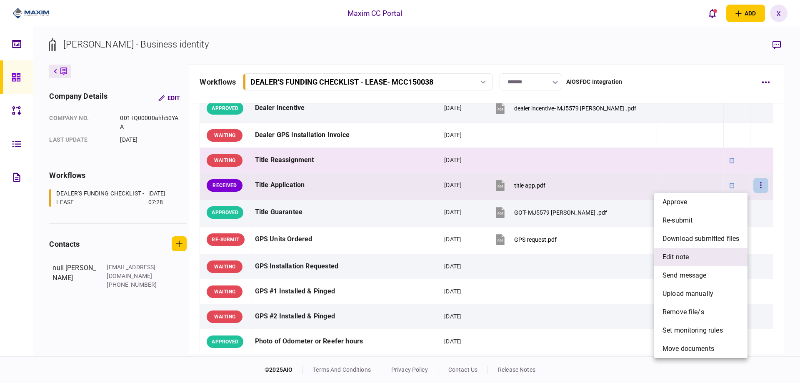
click at [726, 253] on li "edit note" at bounding box center [700, 257] width 93 height 18
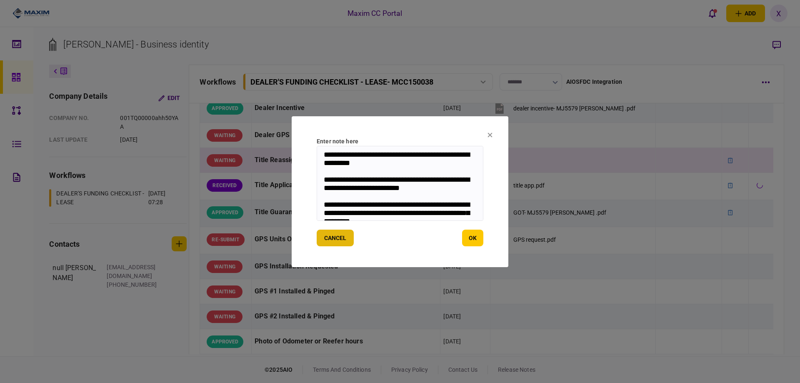
click at [331, 230] on button "cancel" at bounding box center [335, 238] width 37 height 17
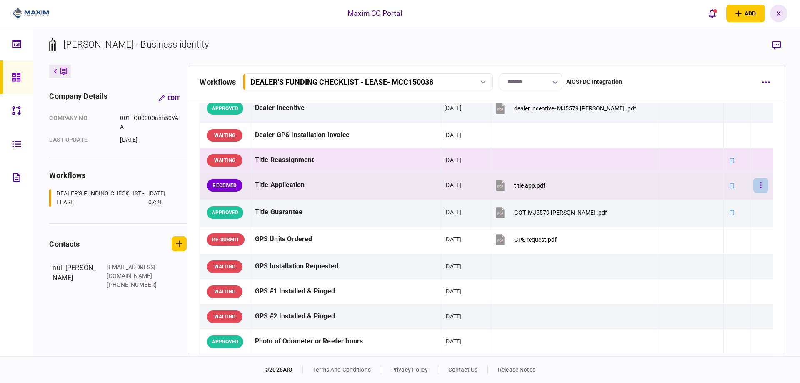
click at [757, 189] on button "button" at bounding box center [760, 185] width 15 height 15
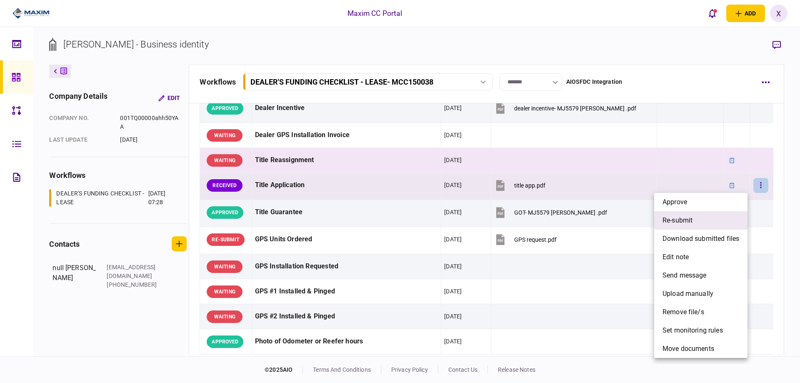
click at [704, 216] on li "re-submit" at bounding box center [700, 220] width 93 height 18
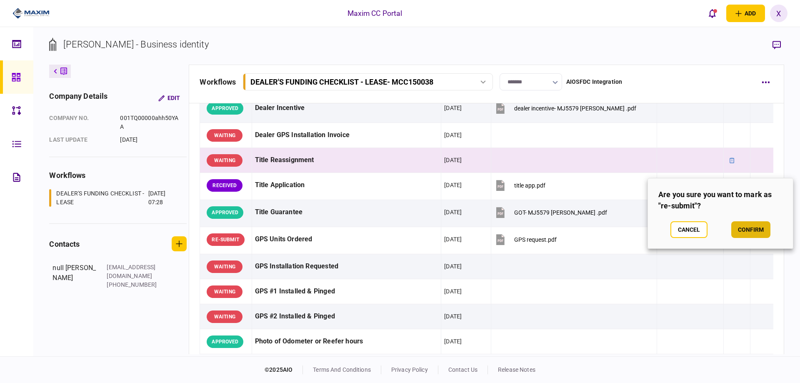
click at [738, 227] on button "confirm" at bounding box center [750, 229] width 39 height 17
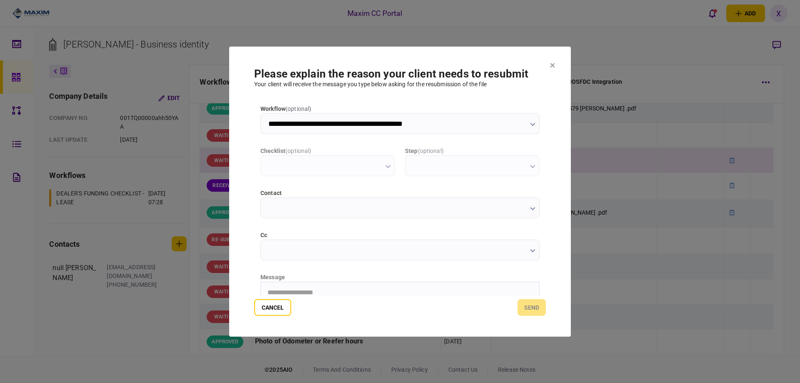
scroll to position [0, 0]
type input "**********"
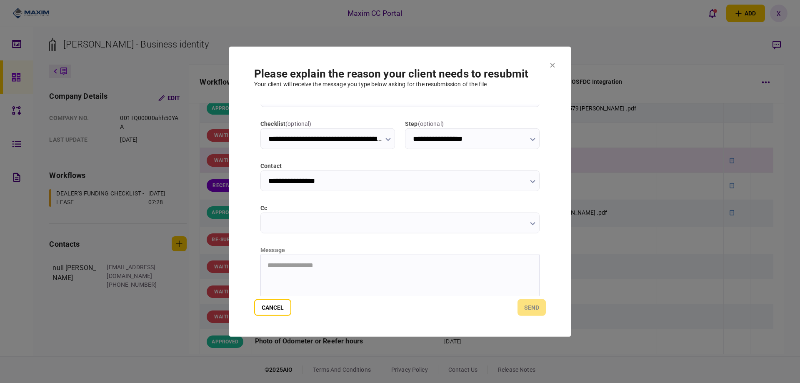
scroll to position [42, 0]
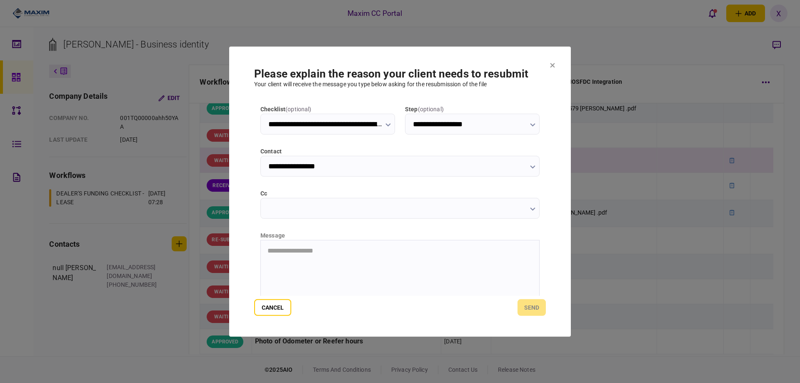
click at [289, 260] on html "**********" at bounding box center [400, 250] width 278 height 21
click at [541, 302] on button "send" at bounding box center [531, 307] width 28 height 17
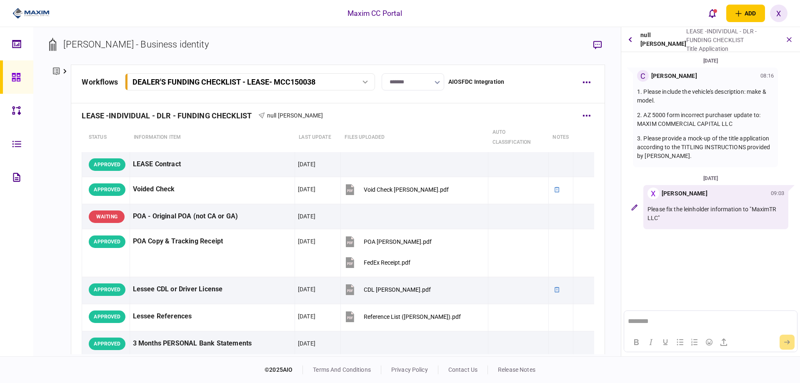
scroll to position [0, 0]
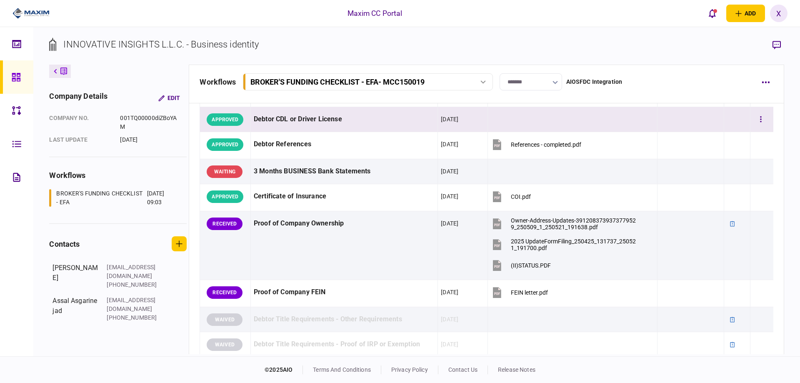
scroll to position [167, 0]
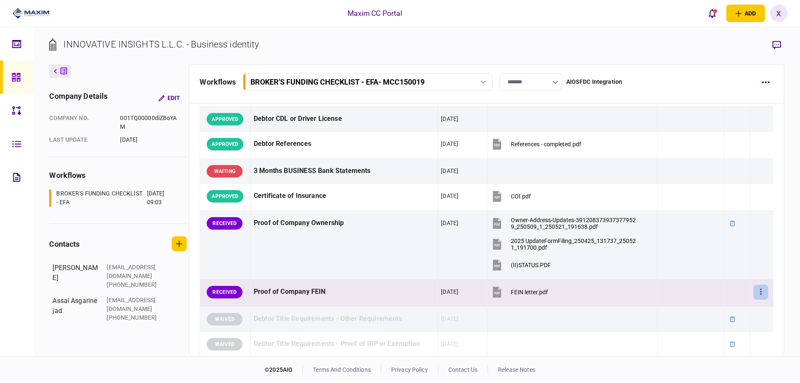
click at [759, 294] on button "button" at bounding box center [760, 292] width 15 height 15
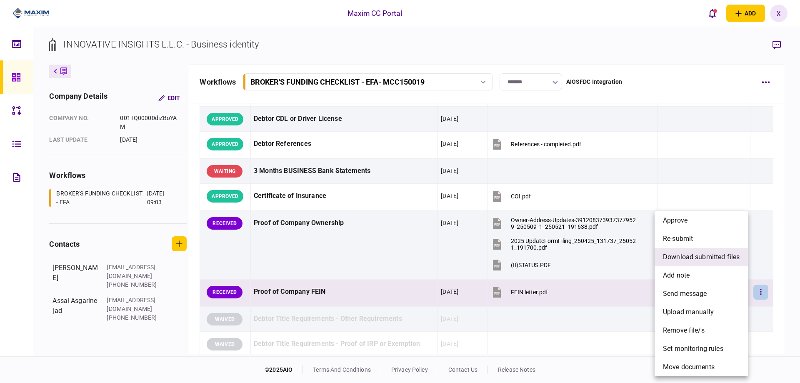
click at [707, 257] on span "download submitted files" at bounding box center [701, 257] width 77 height 10
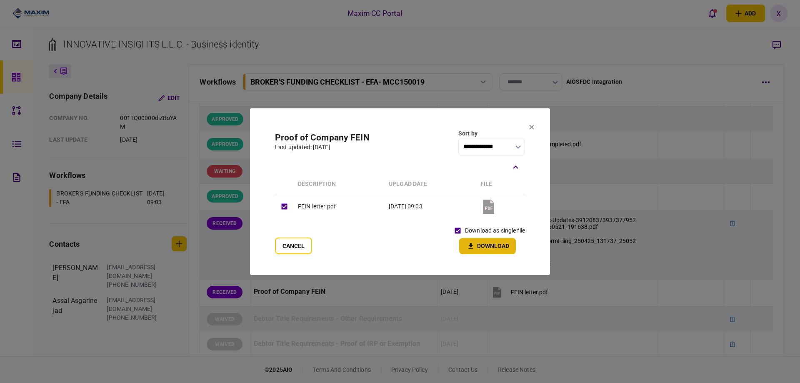
click at [485, 244] on button "Download" at bounding box center [487, 246] width 57 height 16
click at [532, 127] on icon at bounding box center [531, 127] width 5 height 5
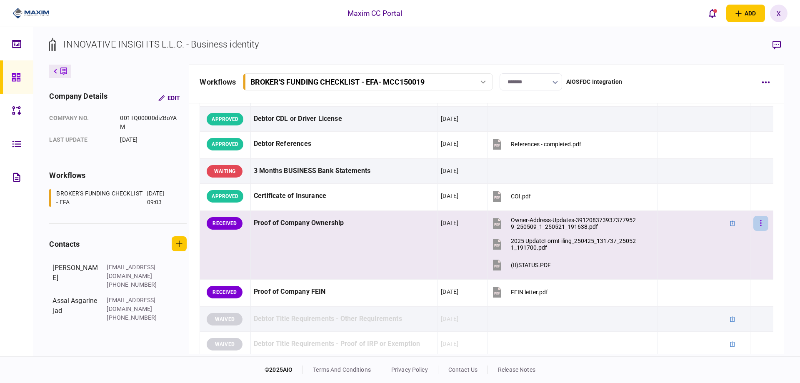
click at [758, 220] on button "button" at bounding box center [760, 223] width 15 height 15
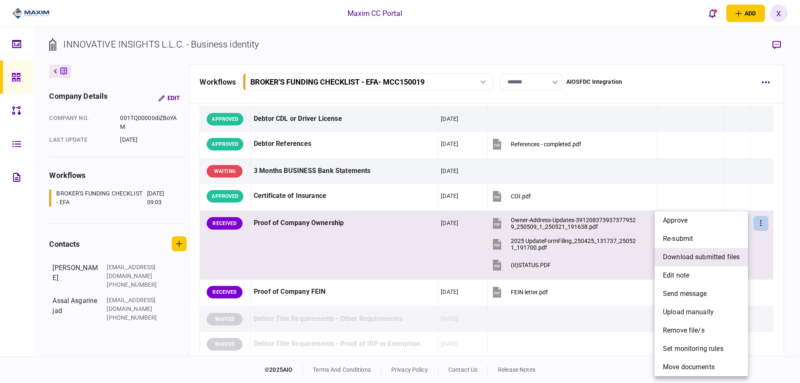
click at [701, 259] on span "download submitted files" at bounding box center [701, 257] width 77 height 10
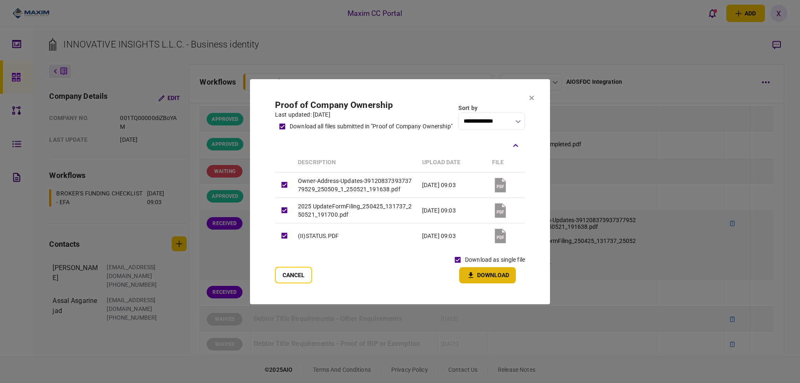
click at [483, 277] on button "Download" at bounding box center [487, 275] width 57 height 16
click at [531, 95] on button at bounding box center [531, 98] width 5 height 7
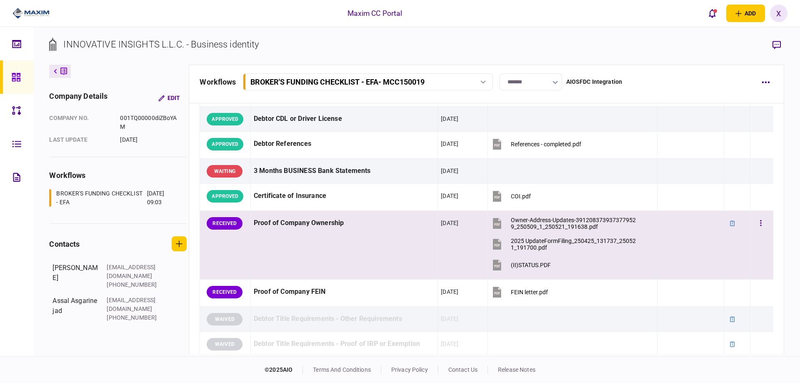
click at [750, 230] on td at bounding box center [761, 245] width 23 height 69
click at [759, 216] on button "button" at bounding box center [760, 223] width 15 height 15
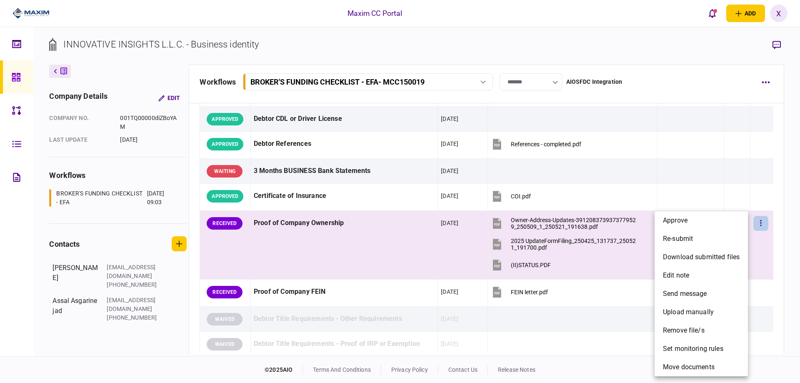
click at [521, 265] on div at bounding box center [400, 191] width 800 height 383
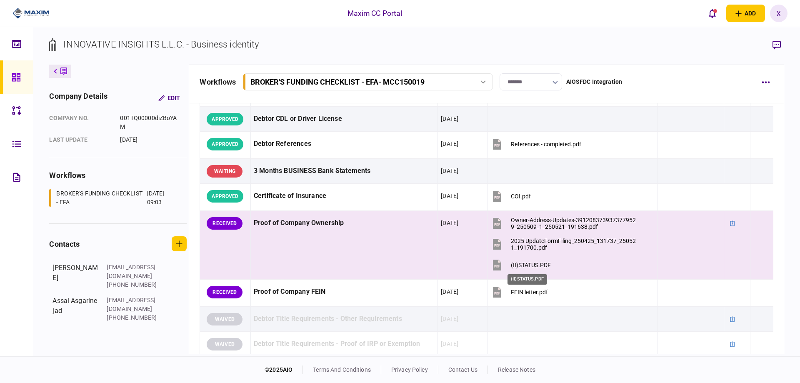
click at [521, 265] on div "(II)STATUS.PDF" at bounding box center [531, 265] width 40 height 7
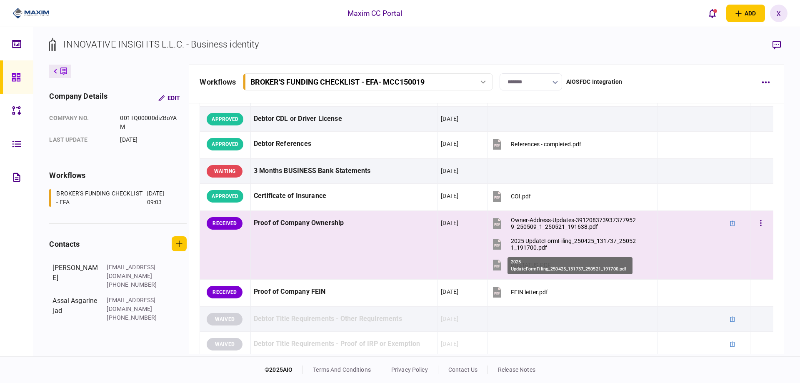
click at [525, 238] on div "2025 UpdateFormFiling_250425_131737_250521_191700.pdf" at bounding box center [574, 243] width 126 height 13
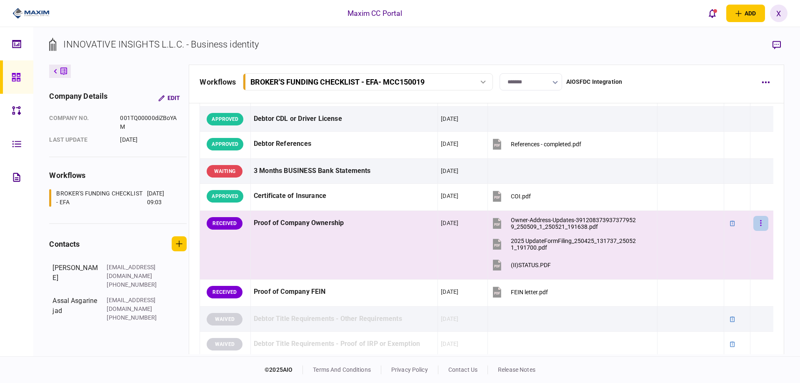
click at [760, 219] on button "button" at bounding box center [760, 223] width 15 height 15
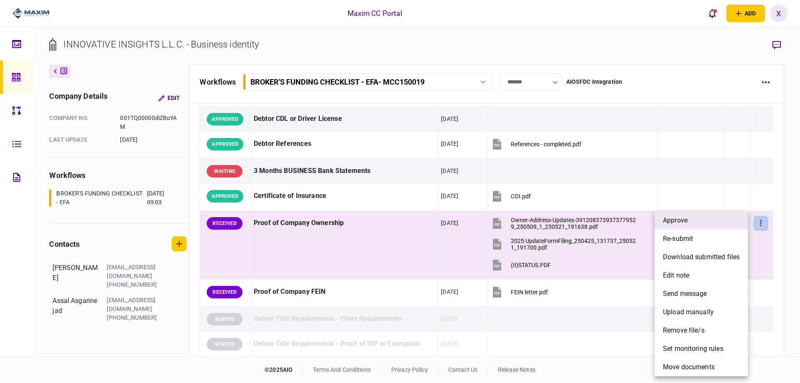
click at [709, 222] on li "approve" at bounding box center [700, 220] width 93 height 18
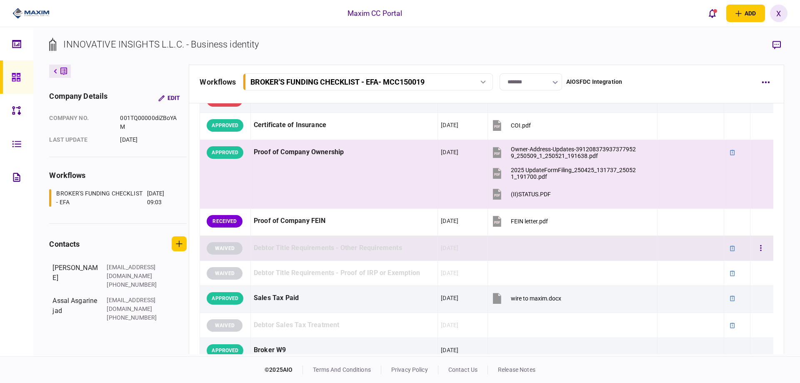
scroll to position [292, 0]
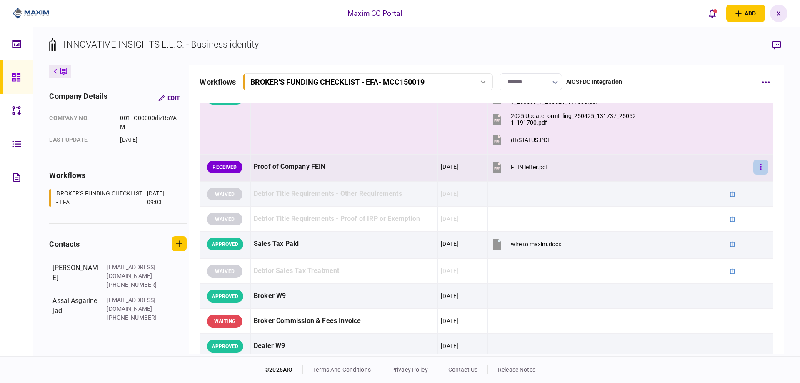
click at [760, 170] on button "button" at bounding box center [760, 167] width 15 height 15
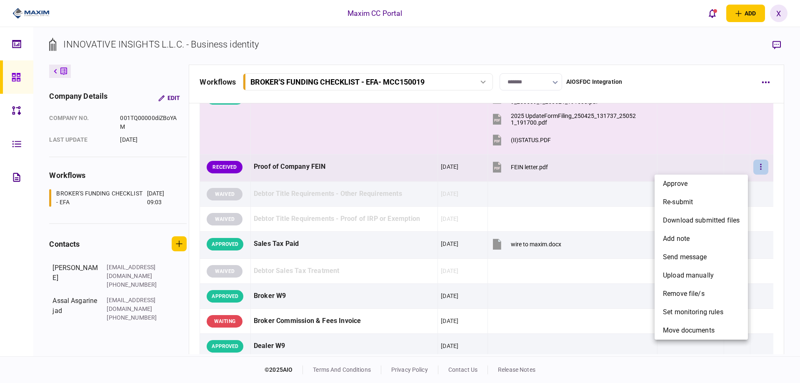
click at [400, 127] on div at bounding box center [400, 191] width 800 height 383
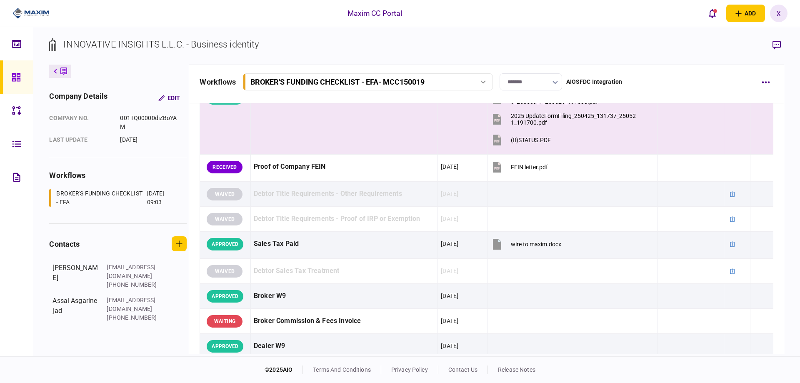
click at [522, 138] on div "(II)STATUS.PDF" at bounding box center [531, 140] width 40 height 7
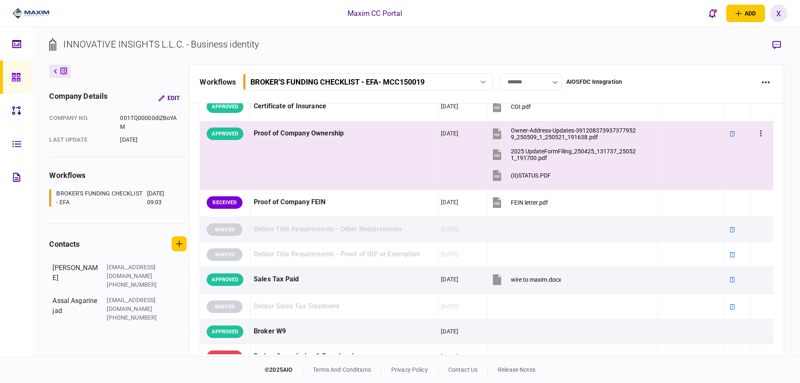
scroll to position [208, 0]
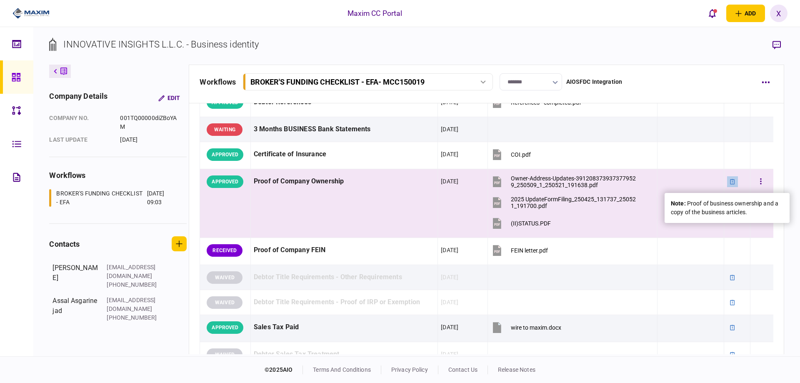
click at [729, 181] on icon at bounding box center [732, 182] width 6 height 6
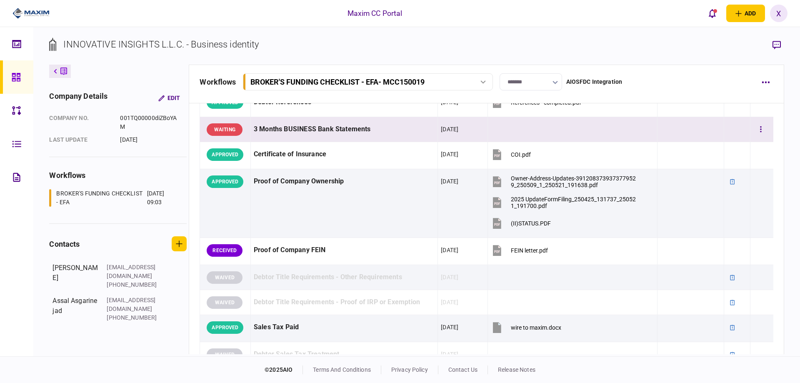
scroll to position [0, 0]
